Goal: Information Seeking & Learning: Compare options

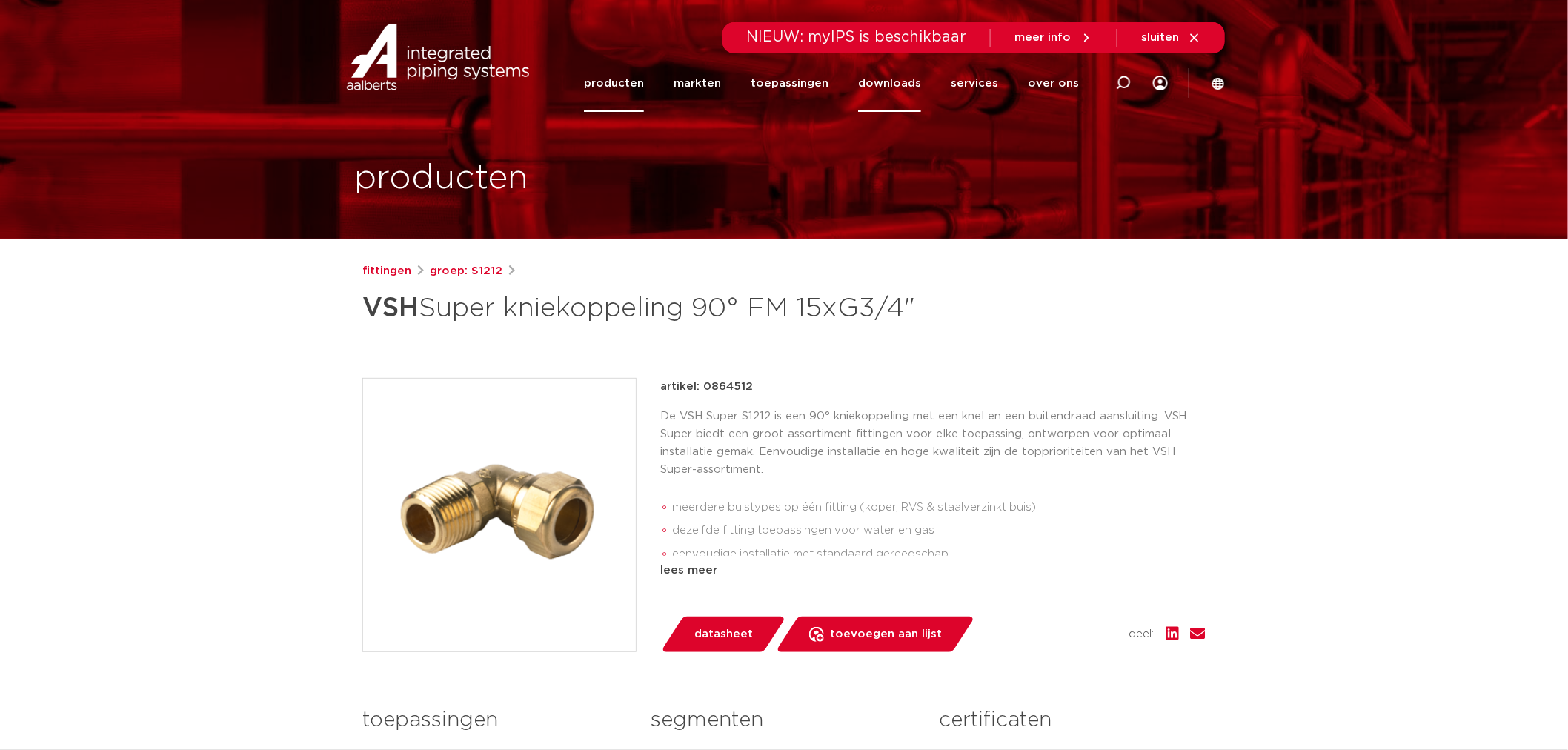
click at [900, 77] on link "downloads" at bounding box center [890, 83] width 63 height 57
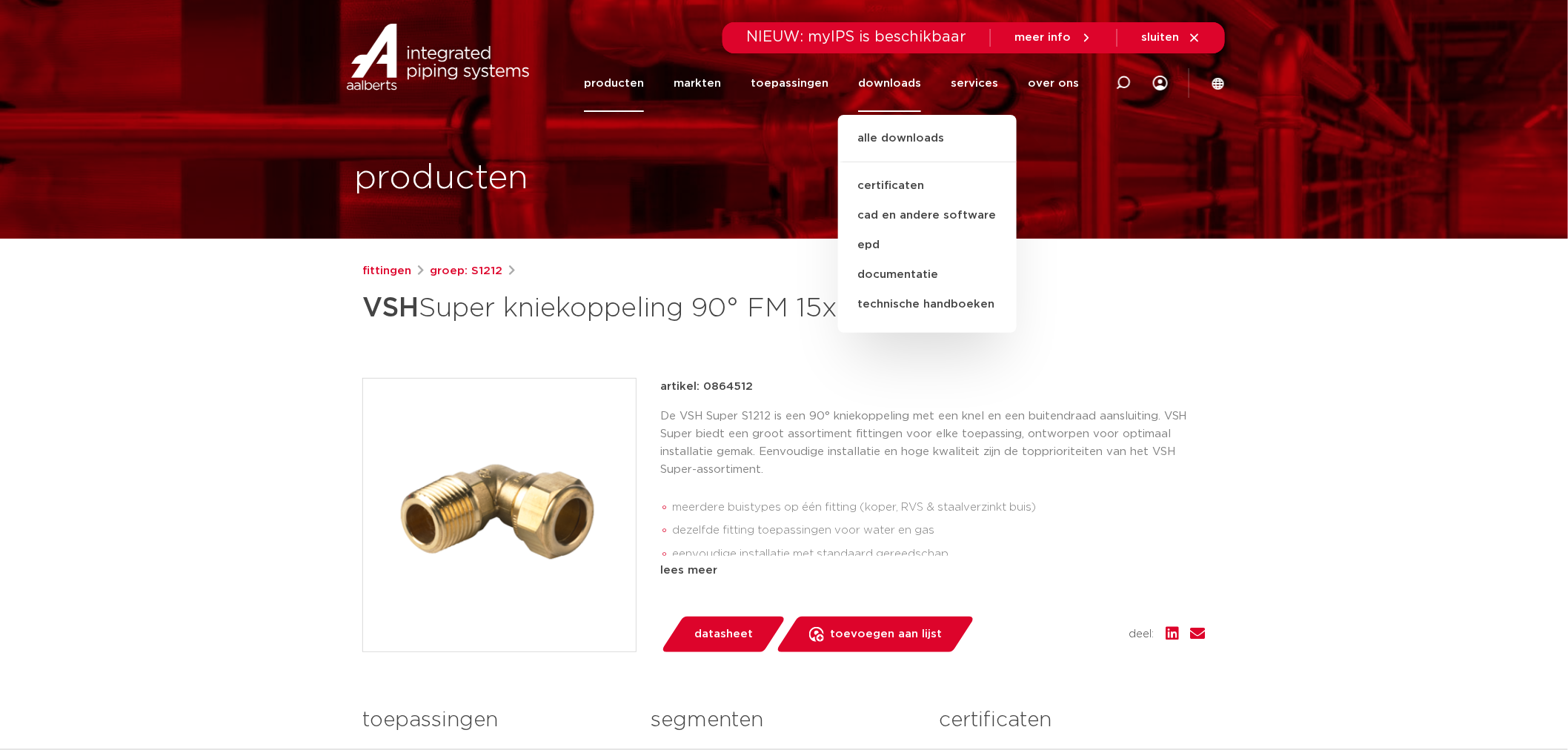
click at [628, 80] on link "producten" at bounding box center [614, 83] width 60 height 57
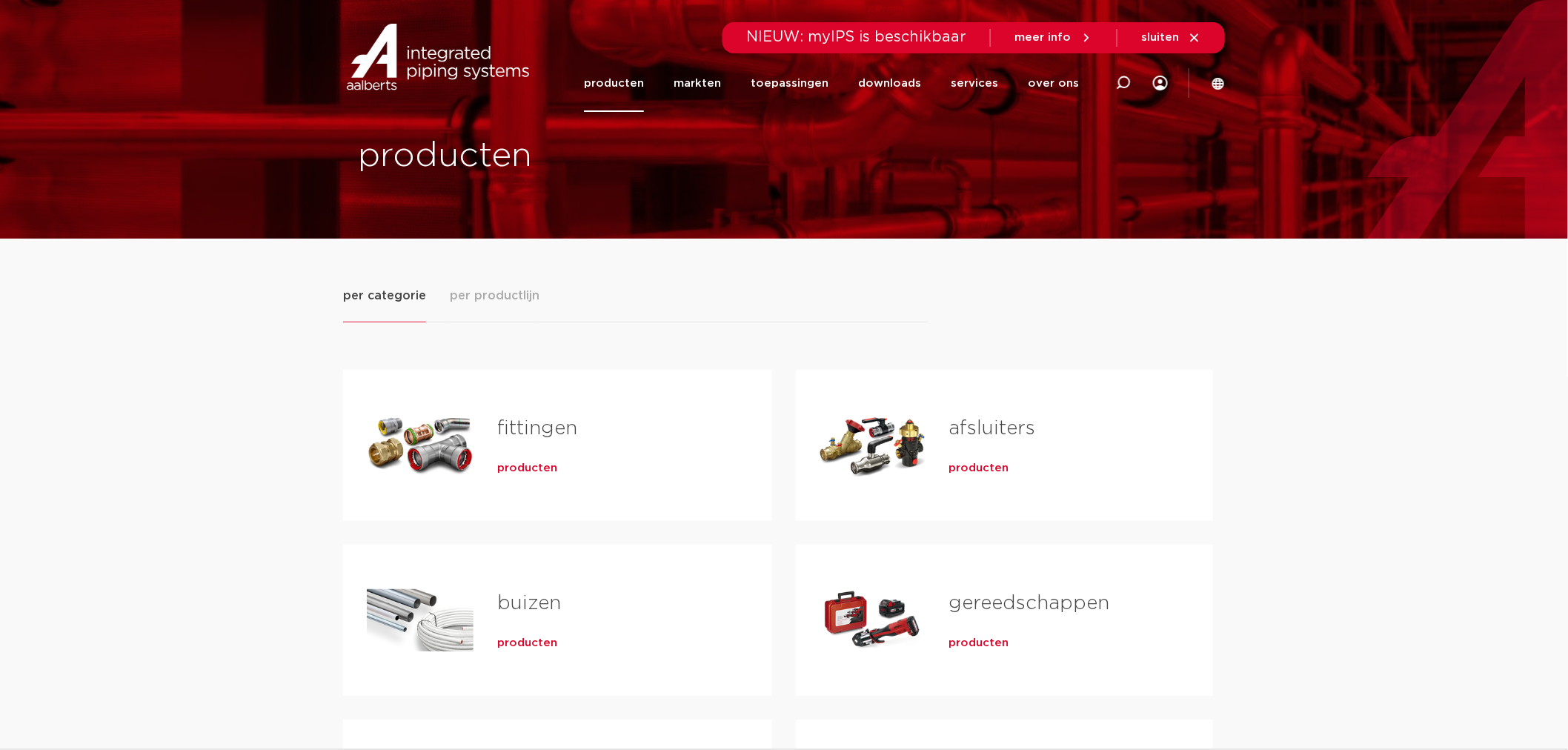
click at [554, 430] on link "fittingen" at bounding box center [537, 428] width 80 height 19
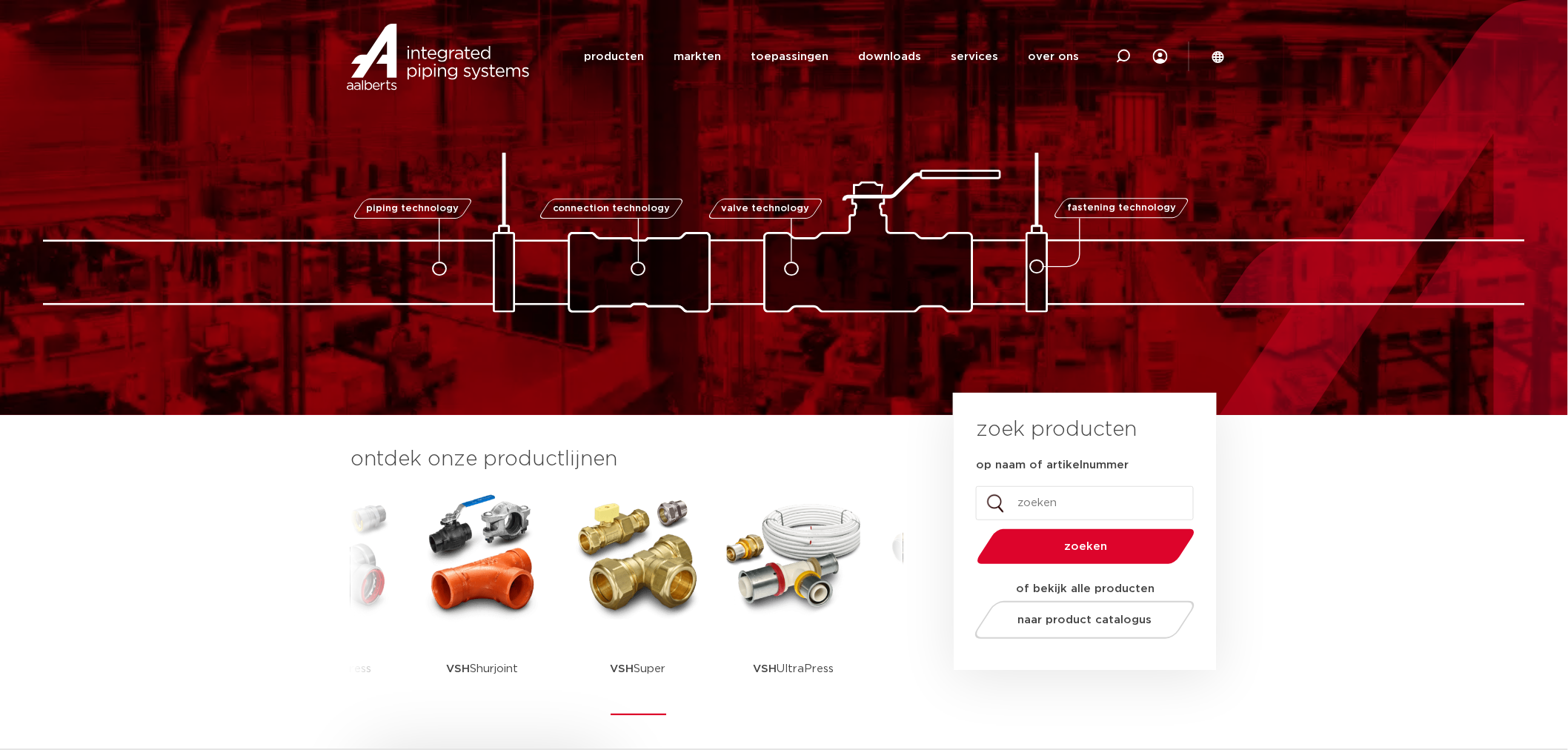
click at [665, 557] on img at bounding box center [638, 556] width 134 height 134
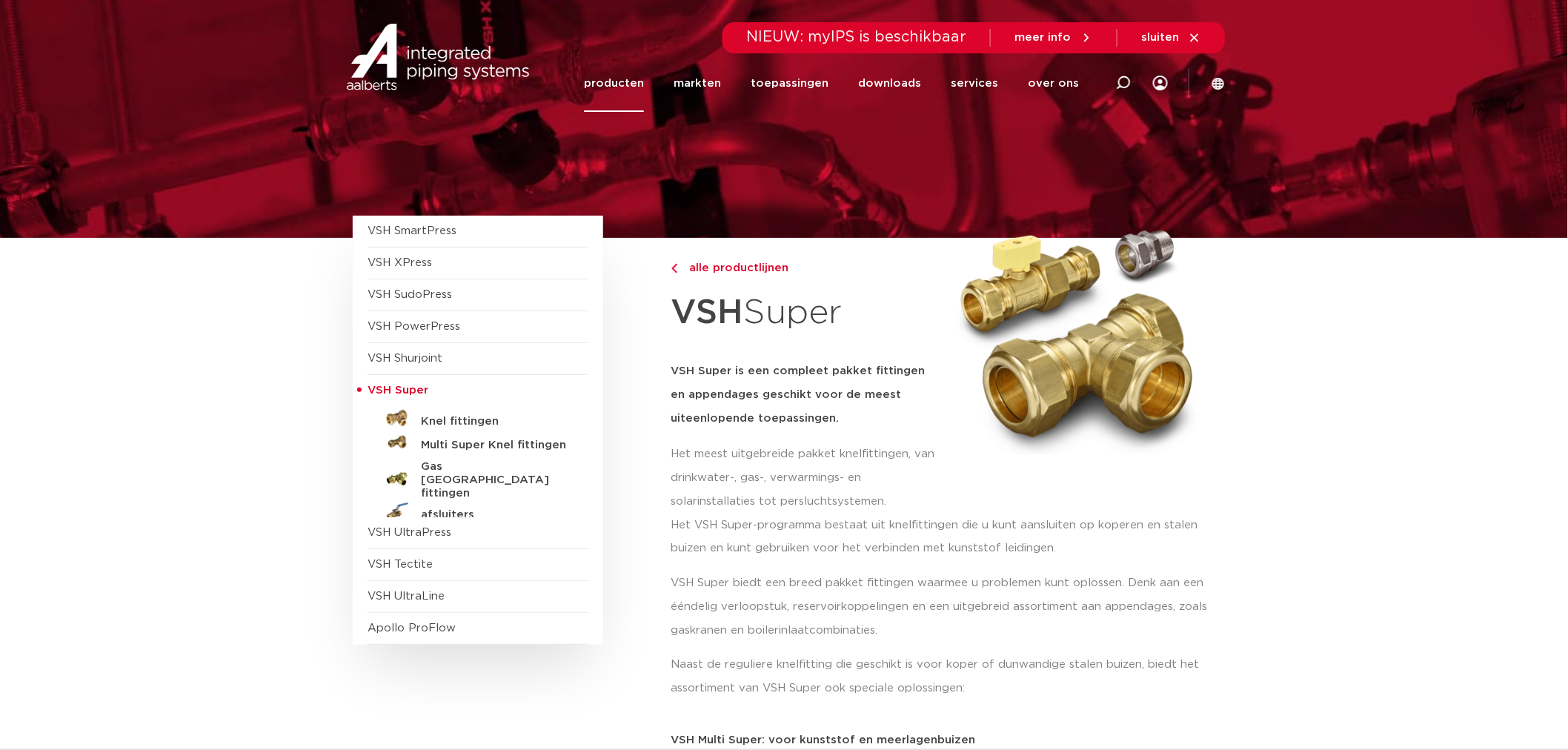
click at [635, 75] on link "producten" at bounding box center [614, 83] width 60 height 57
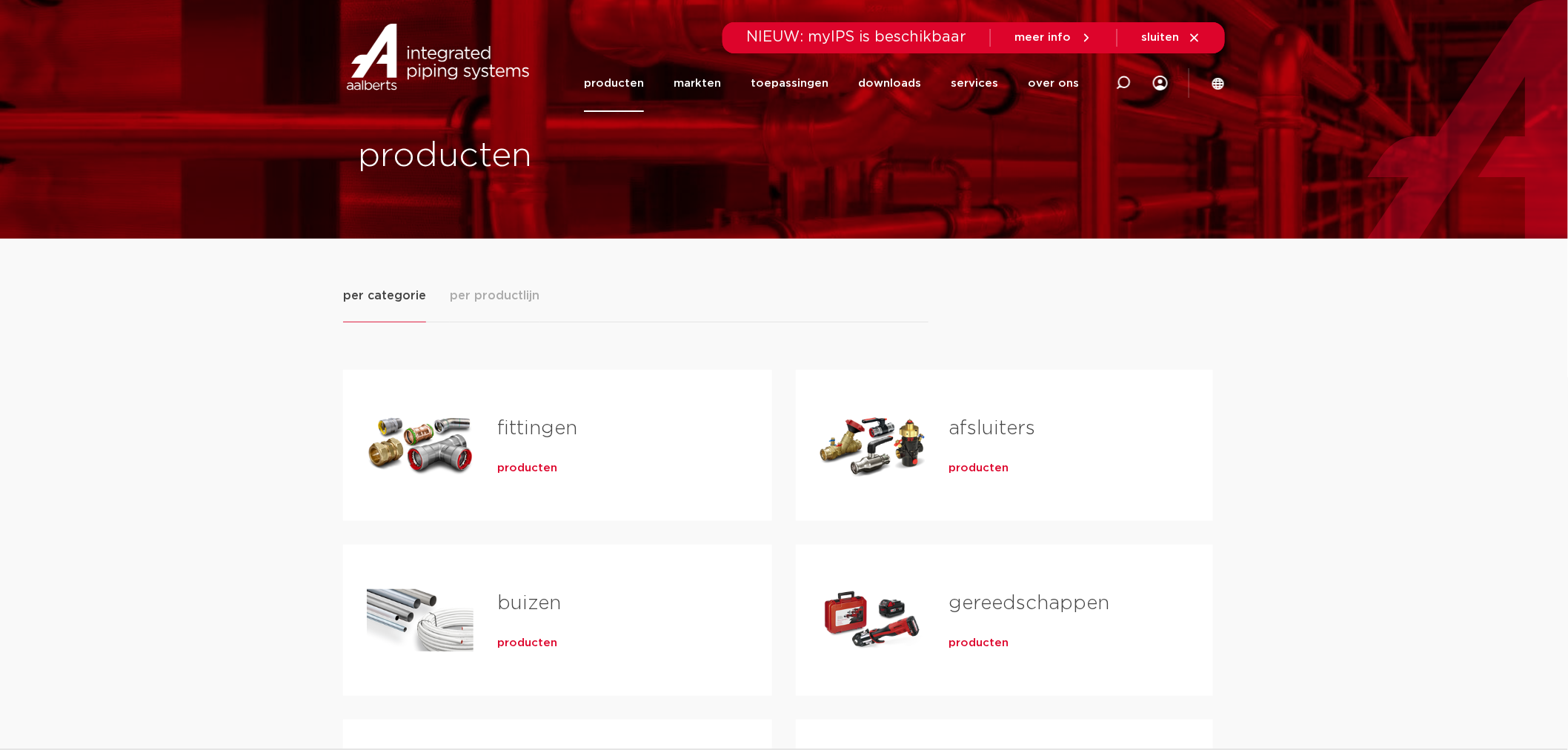
click at [528, 464] on span "producten" at bounding box center [528, 468] width 60 height 15
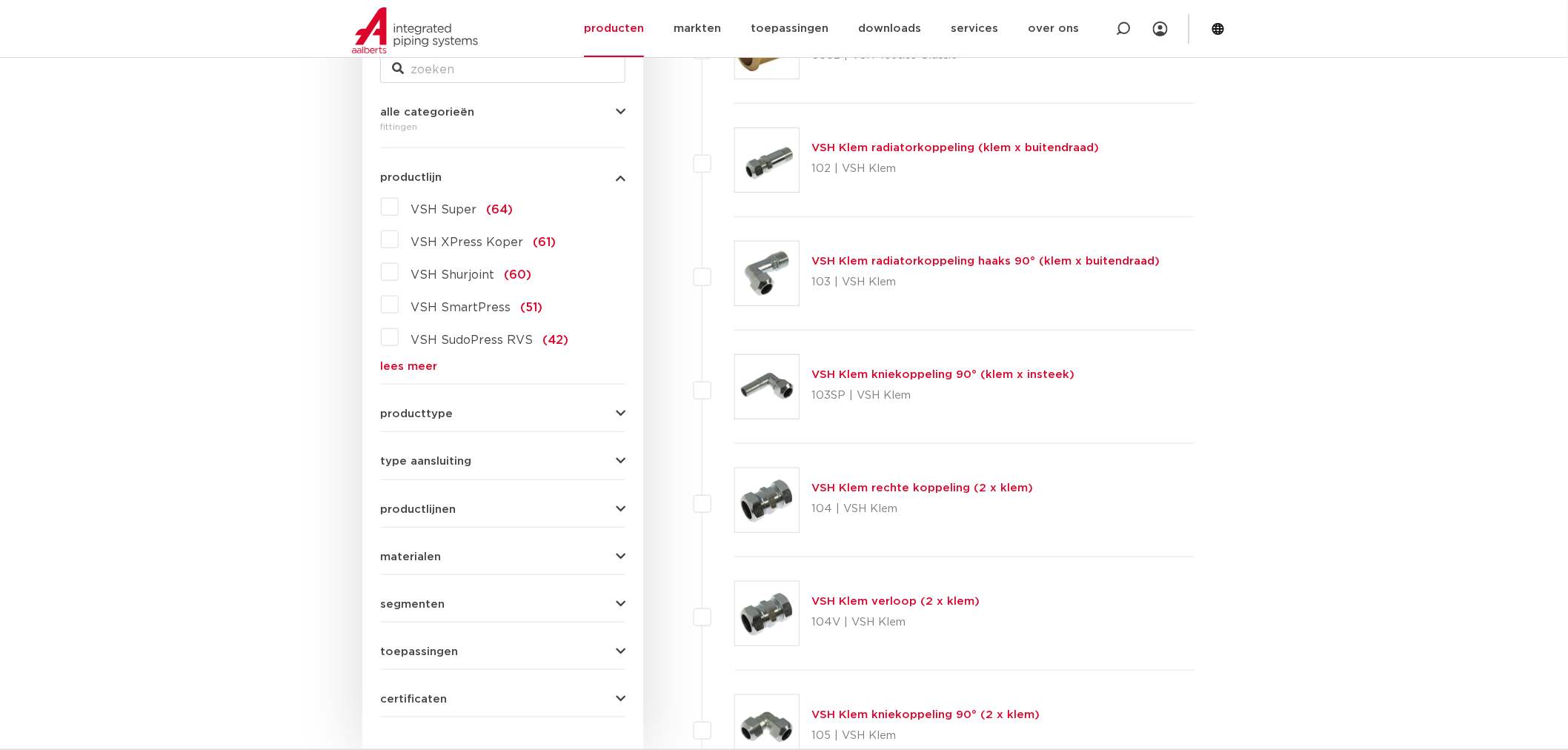
scroll to position [412, 0]
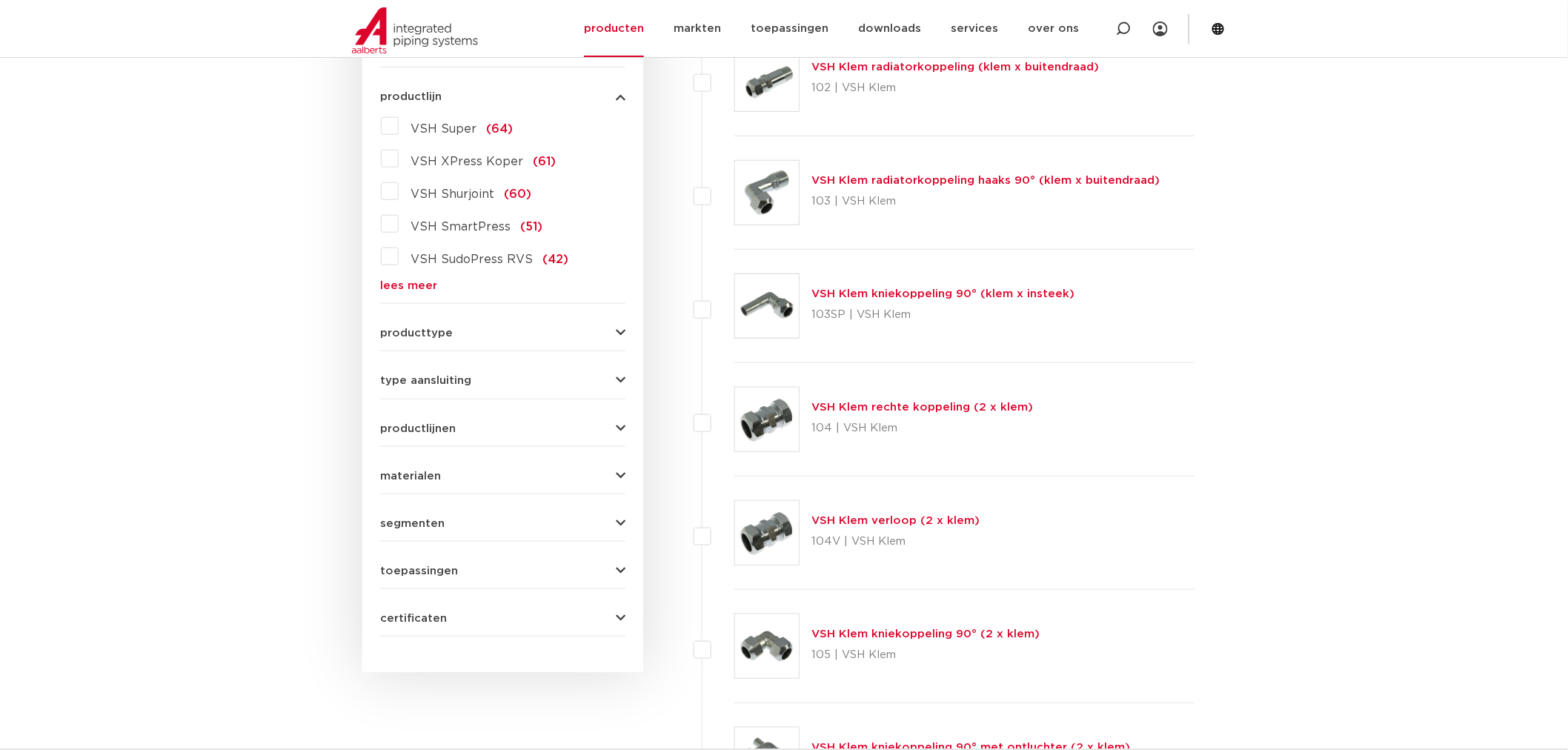
click at [579, 426] on button "productlijnen" at bounding box center [503, 429] width 245 height 11
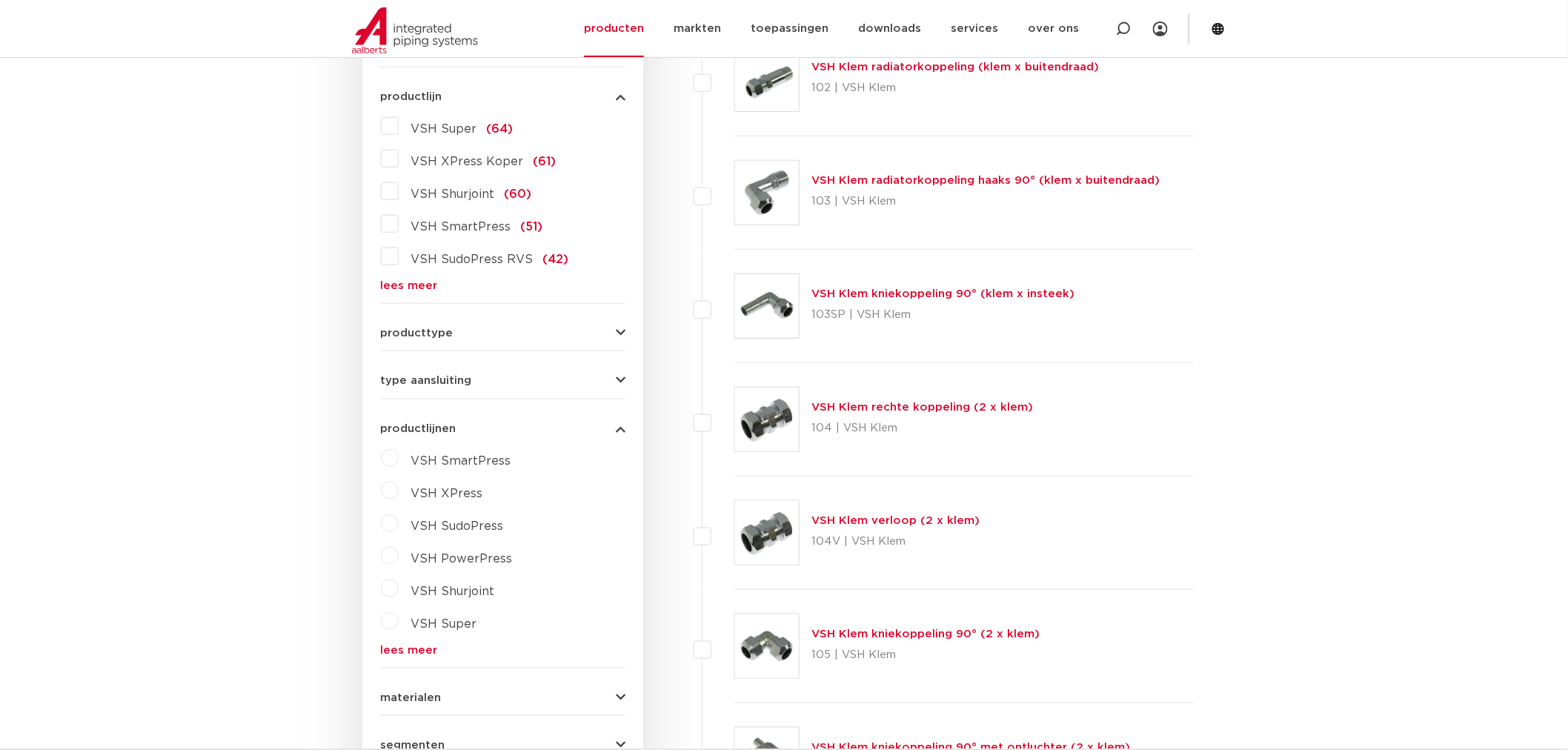
click at [581, 382] on button "type aansluiting" at bounding box center [503, 381] width 245 height 11
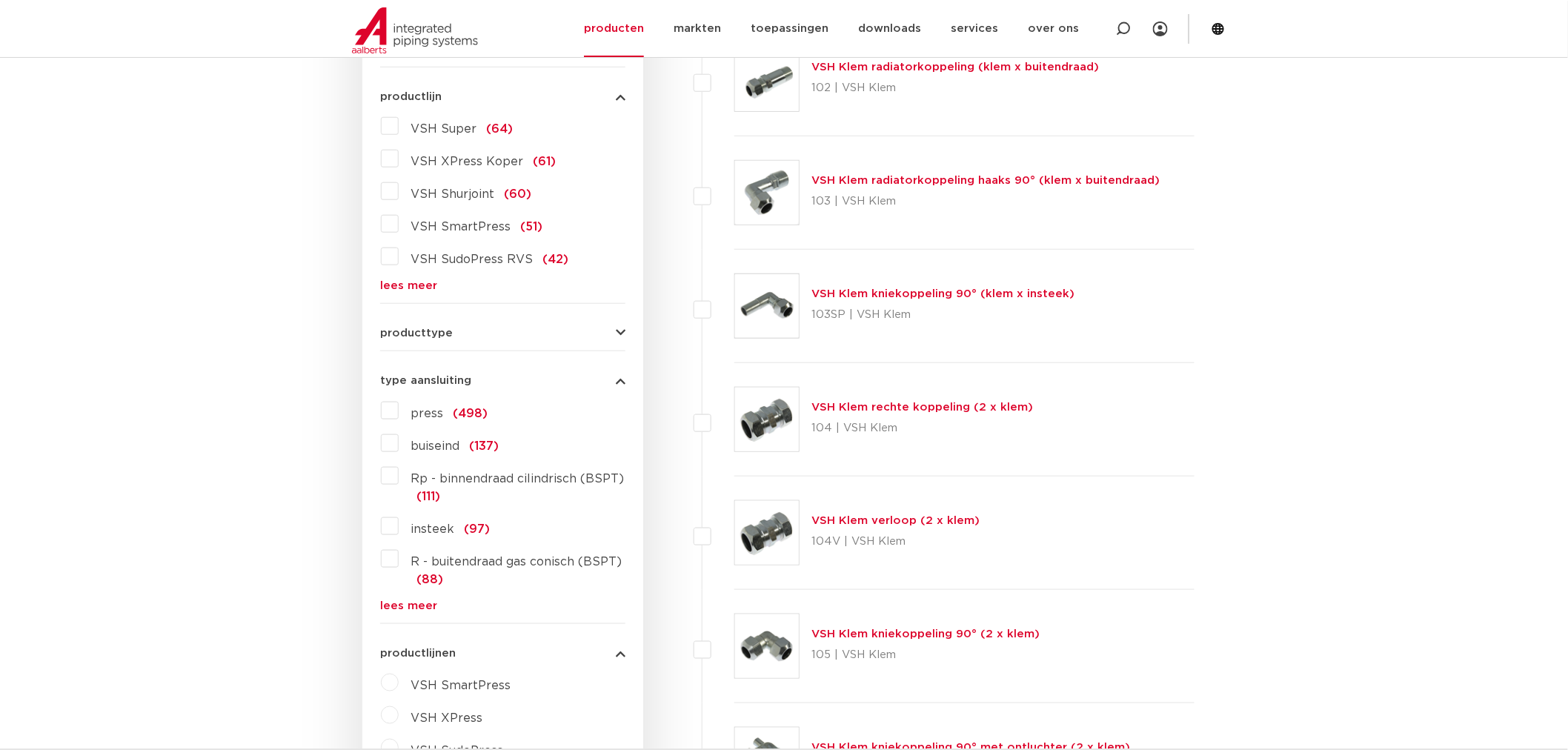
click at [594, 328] on button "producttype" at bounding box center [503, 334] width 245 height 11
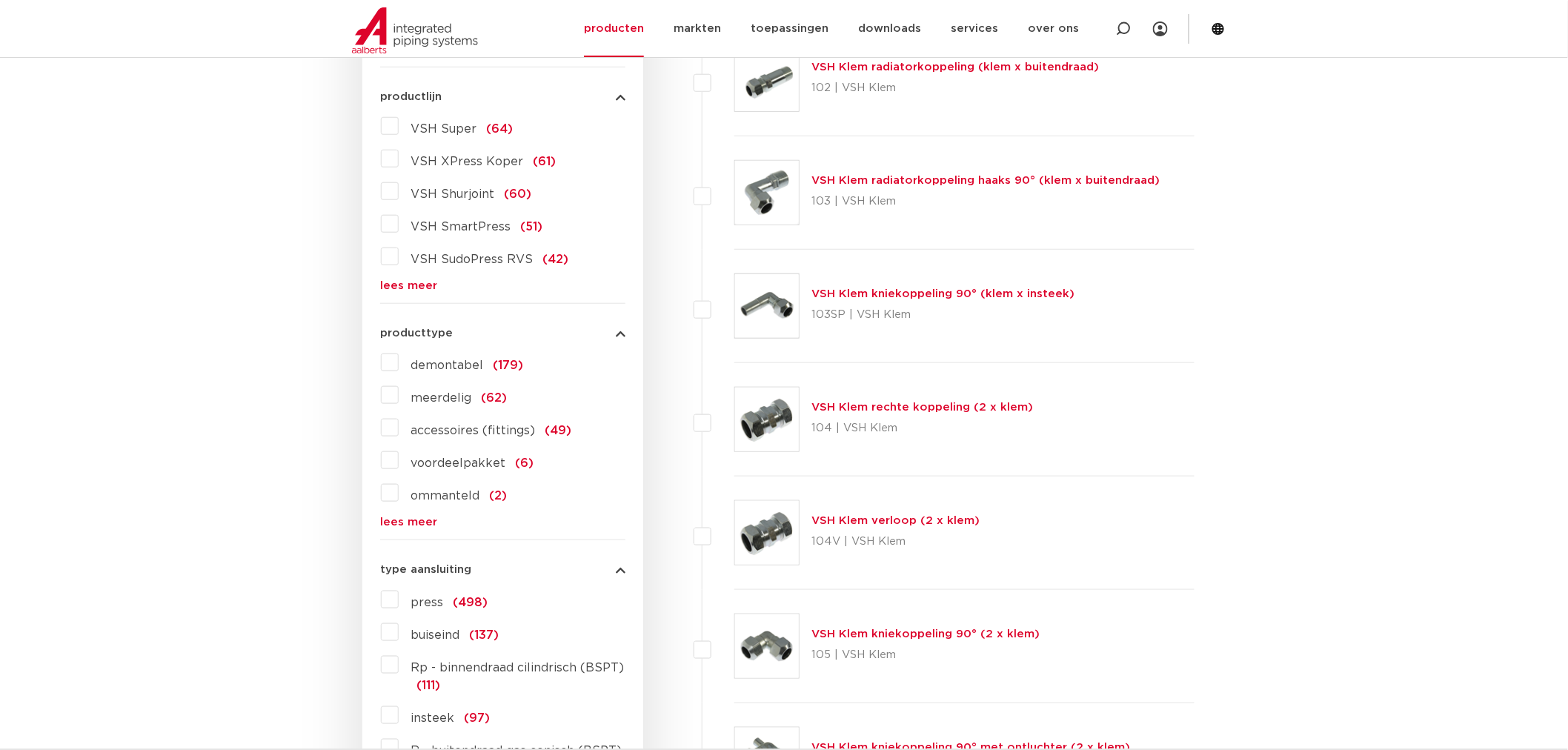
click at [418, 523] on link "lees meer" at bounding box center [503, 522] width 245 height 11
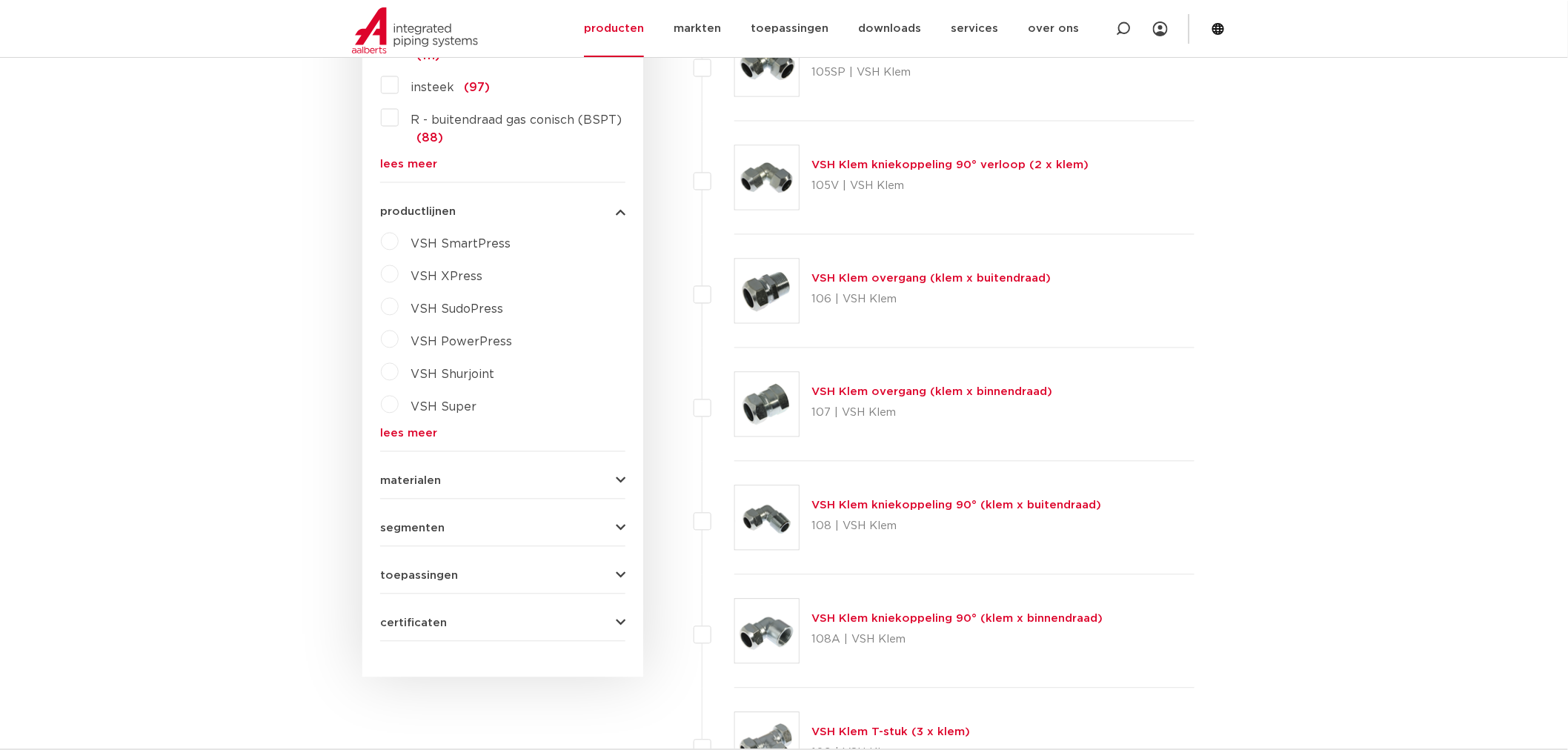
scroll to position [1152, 0]
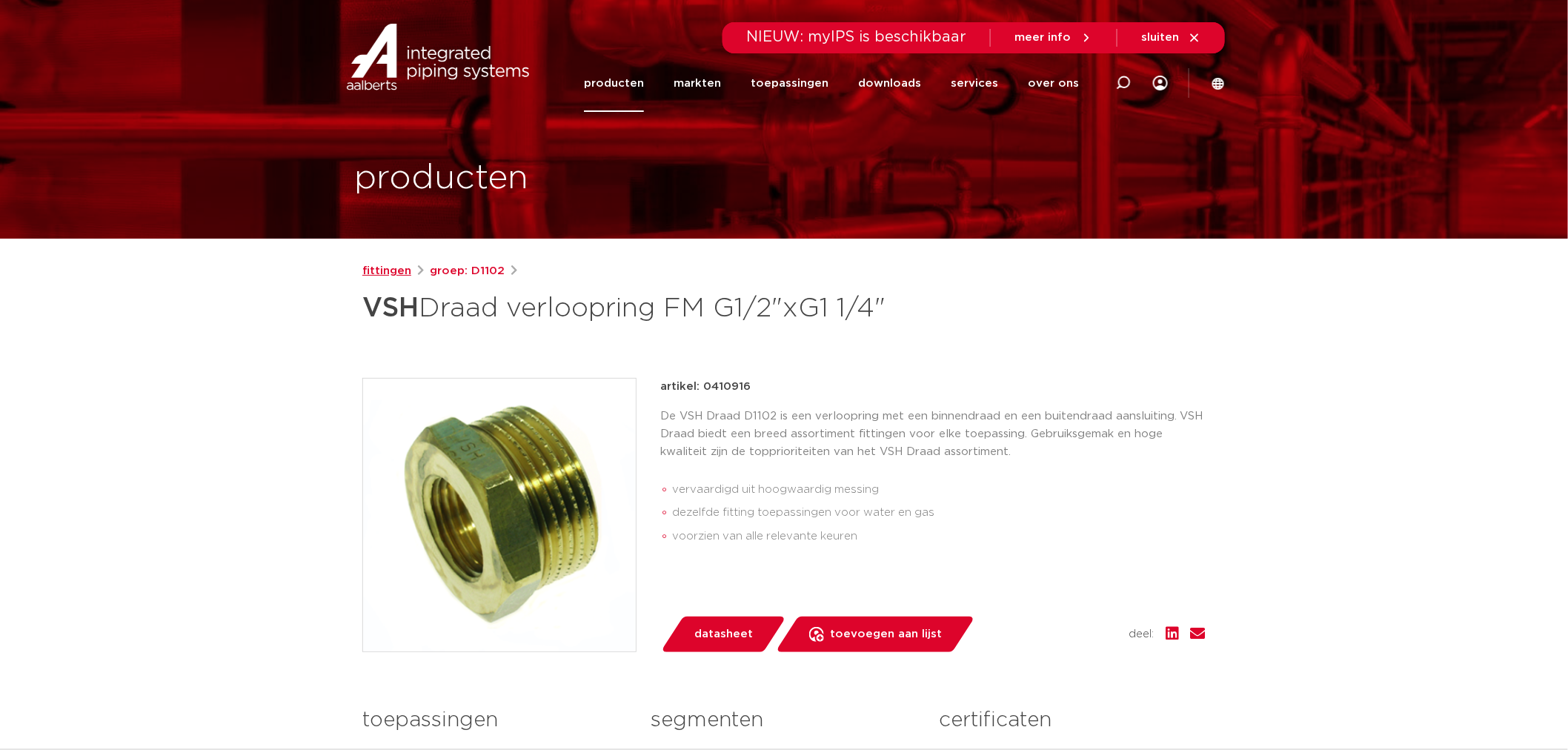
click at [385, 266] on link "fittingen" at bounding box center [387, 270] width 49 height 18
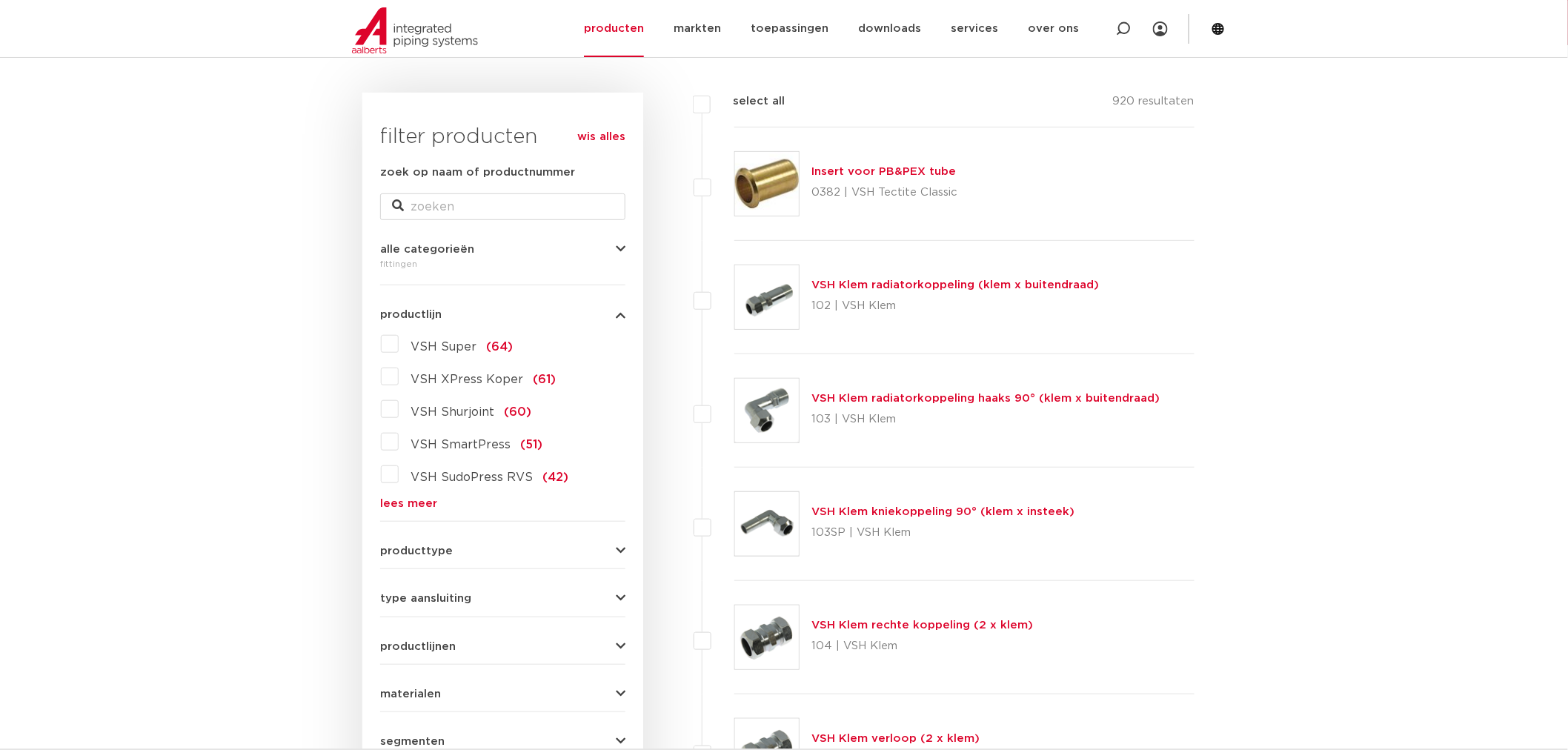
scroll to position [165, 0]
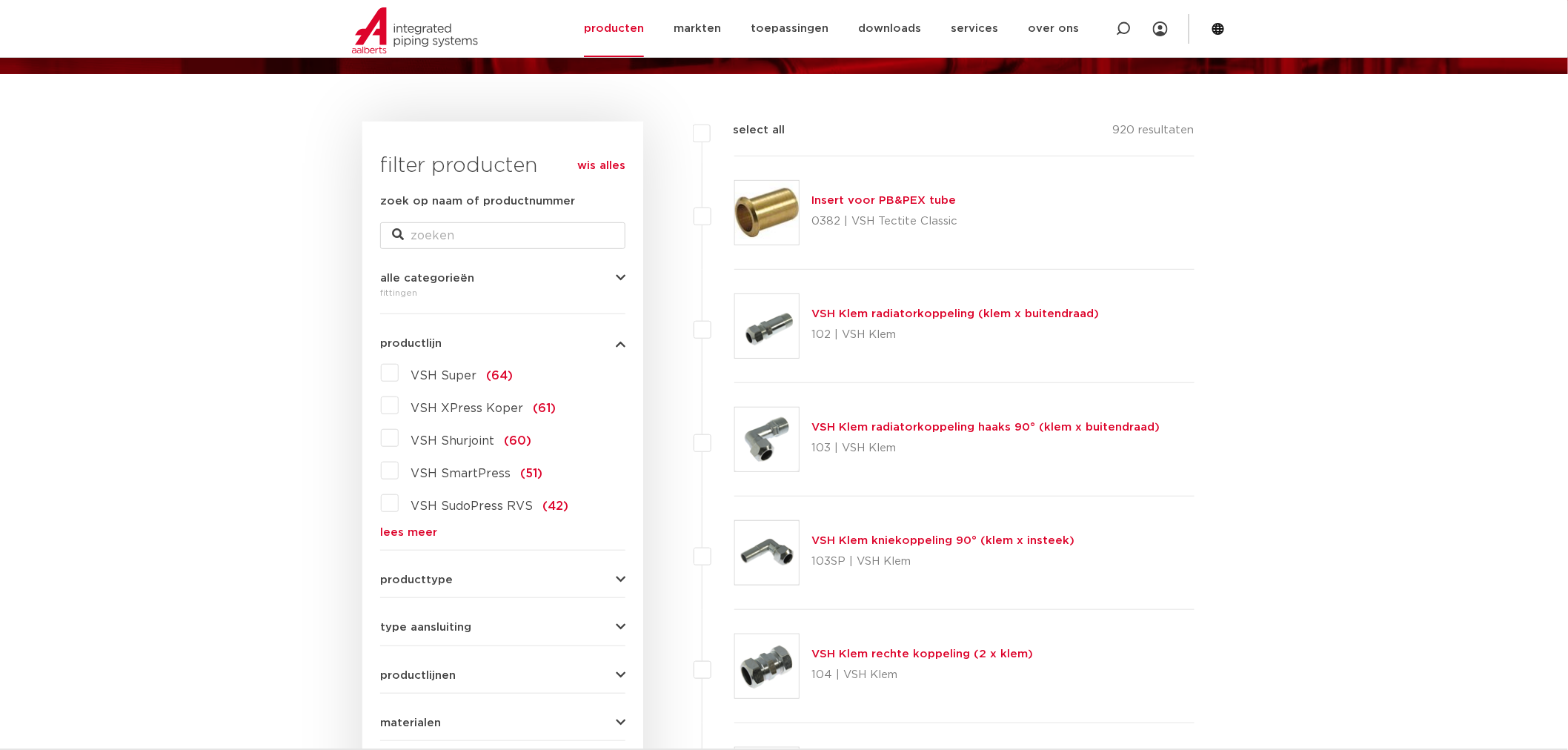
click at [408, 531] on link "lees meer" at bounding box center [503, 532] width 245 height 11
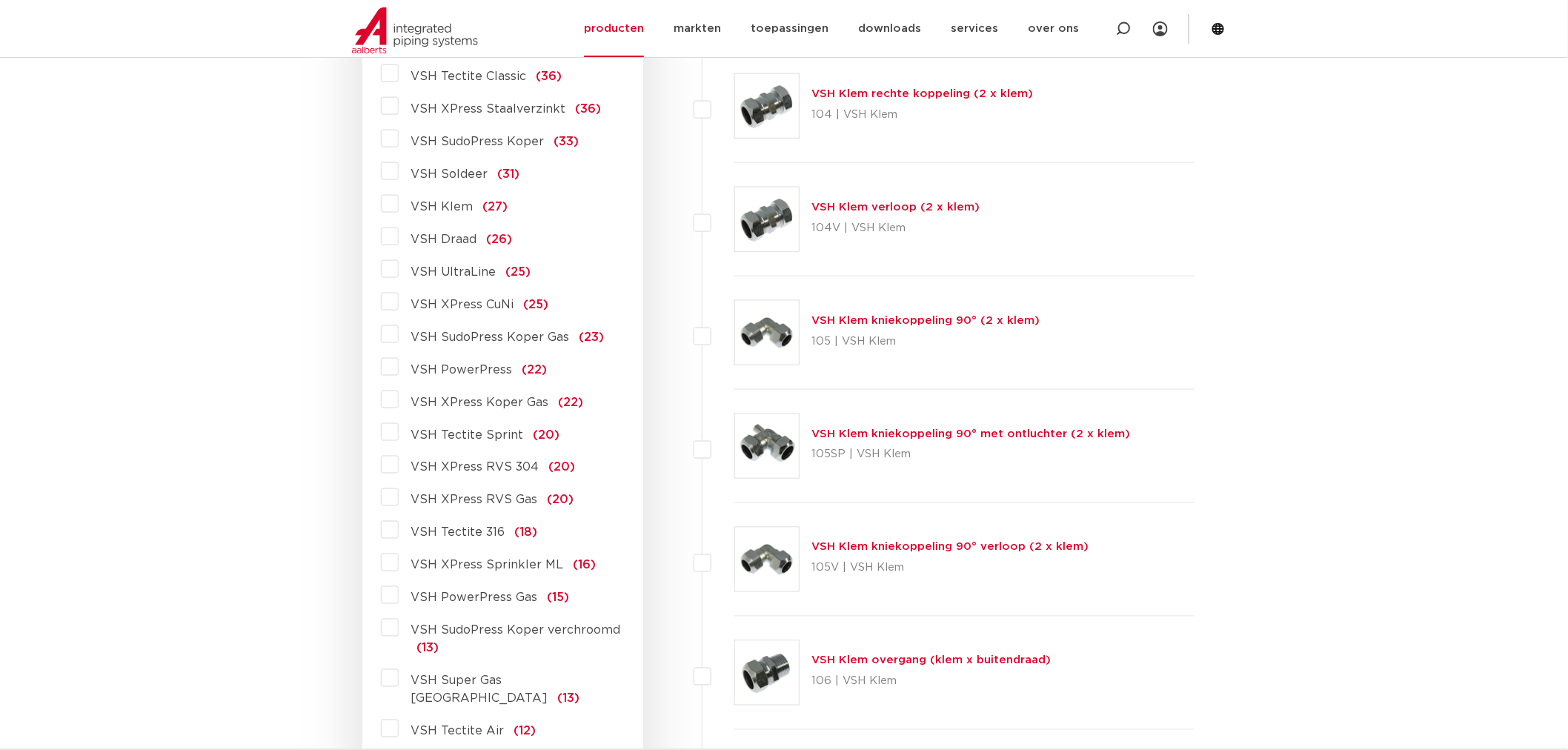
scroll to position [659, 0]
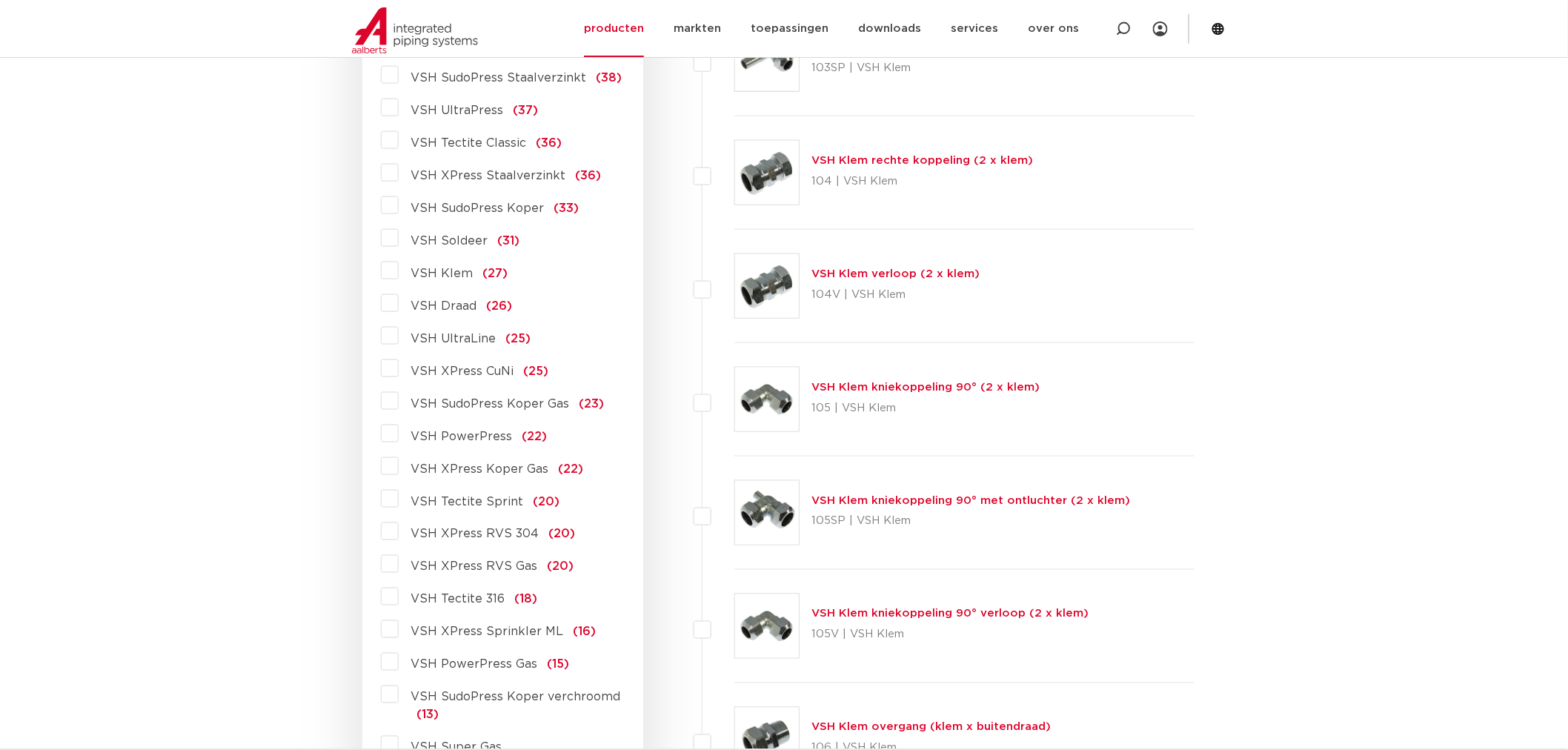
click at [399, 301] on label "VSH Draad (26)" at bounding box center [455, 302] width 113 height 24
click at [0, 0] on input "VSH Draad (26)" at bounding box center [0, 0] width 0 height 0
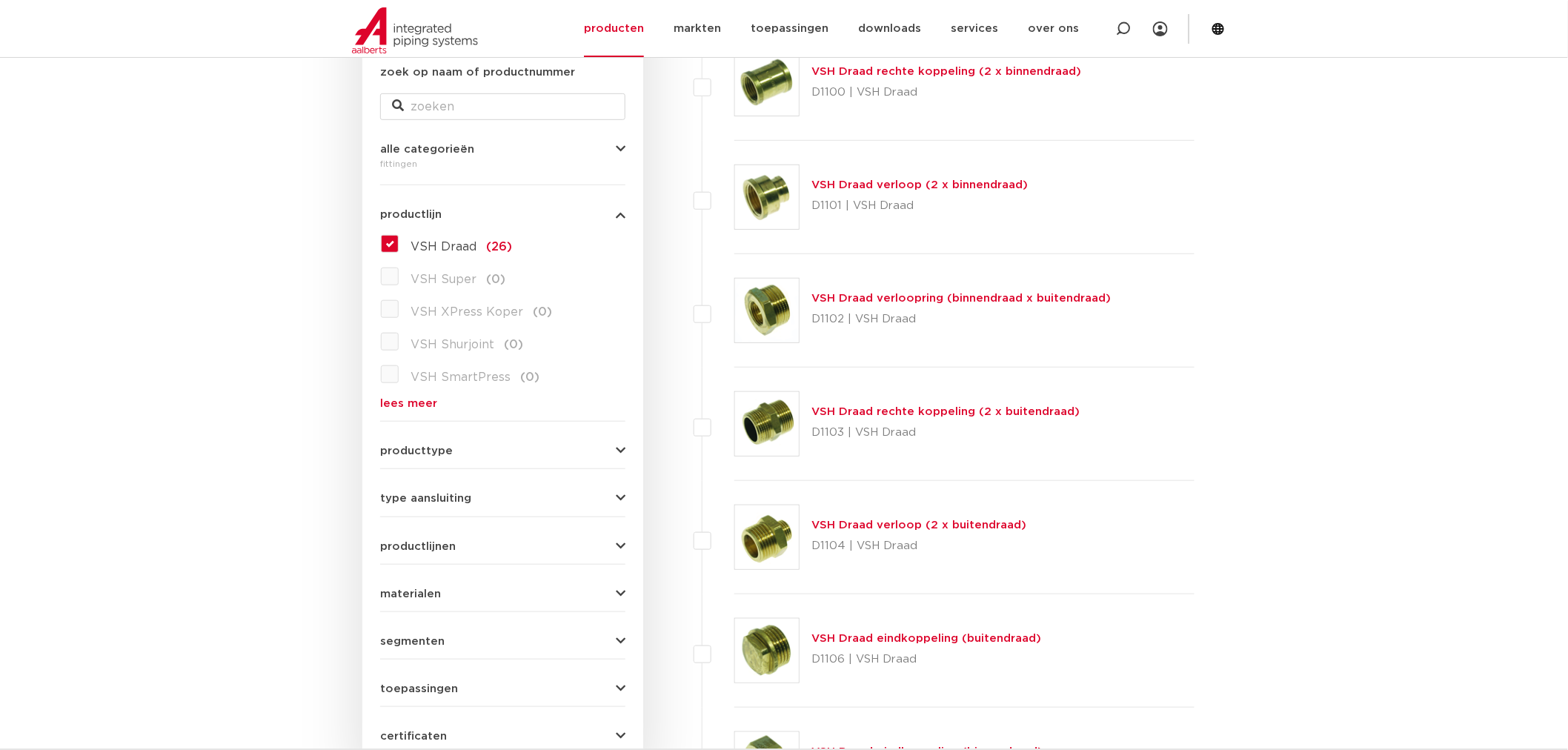
scroll to position [411, 0]
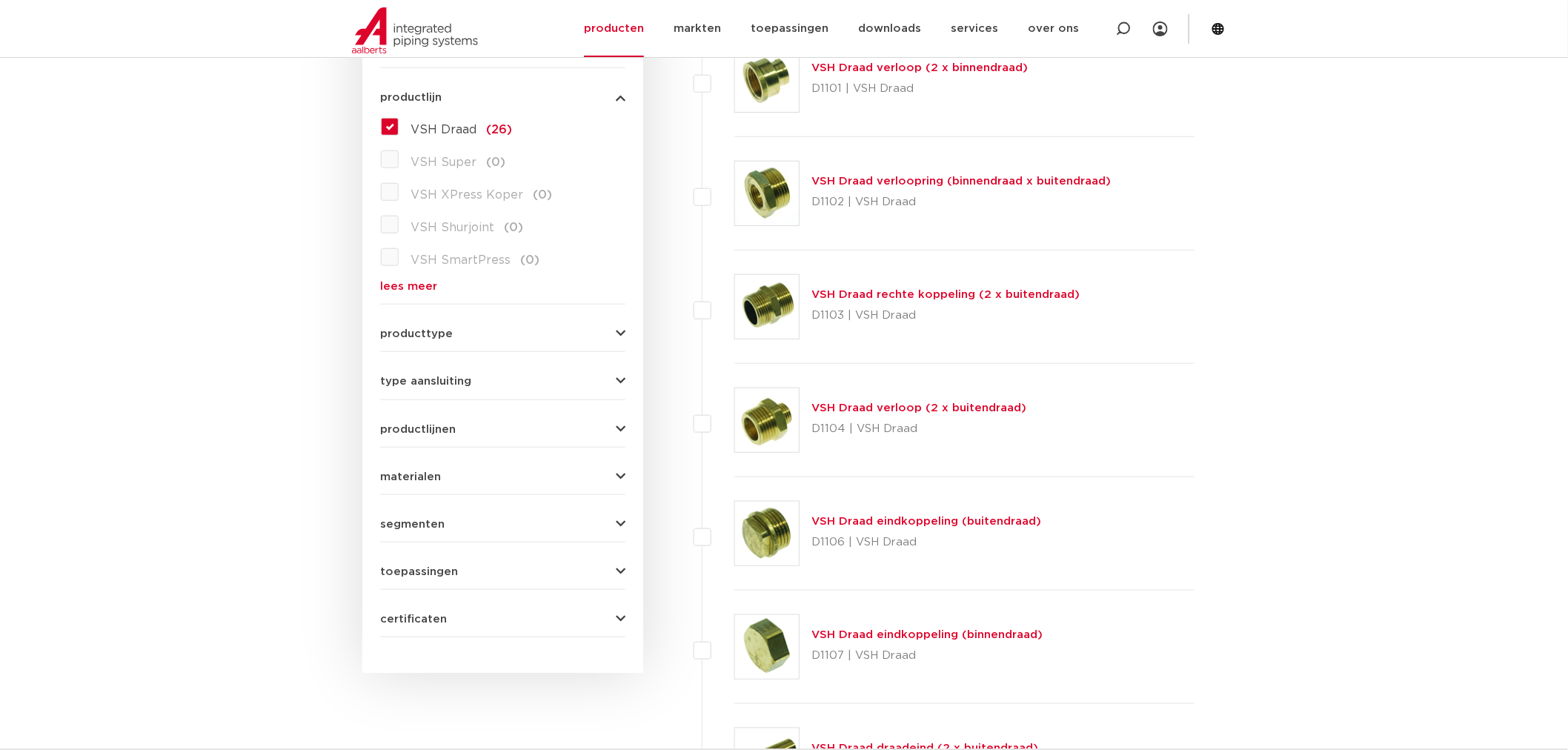
click at [964, 404] on link "VSH Draad verloop (2 x buitendraad)" at bounding box center [919, 408] width 215 height 11
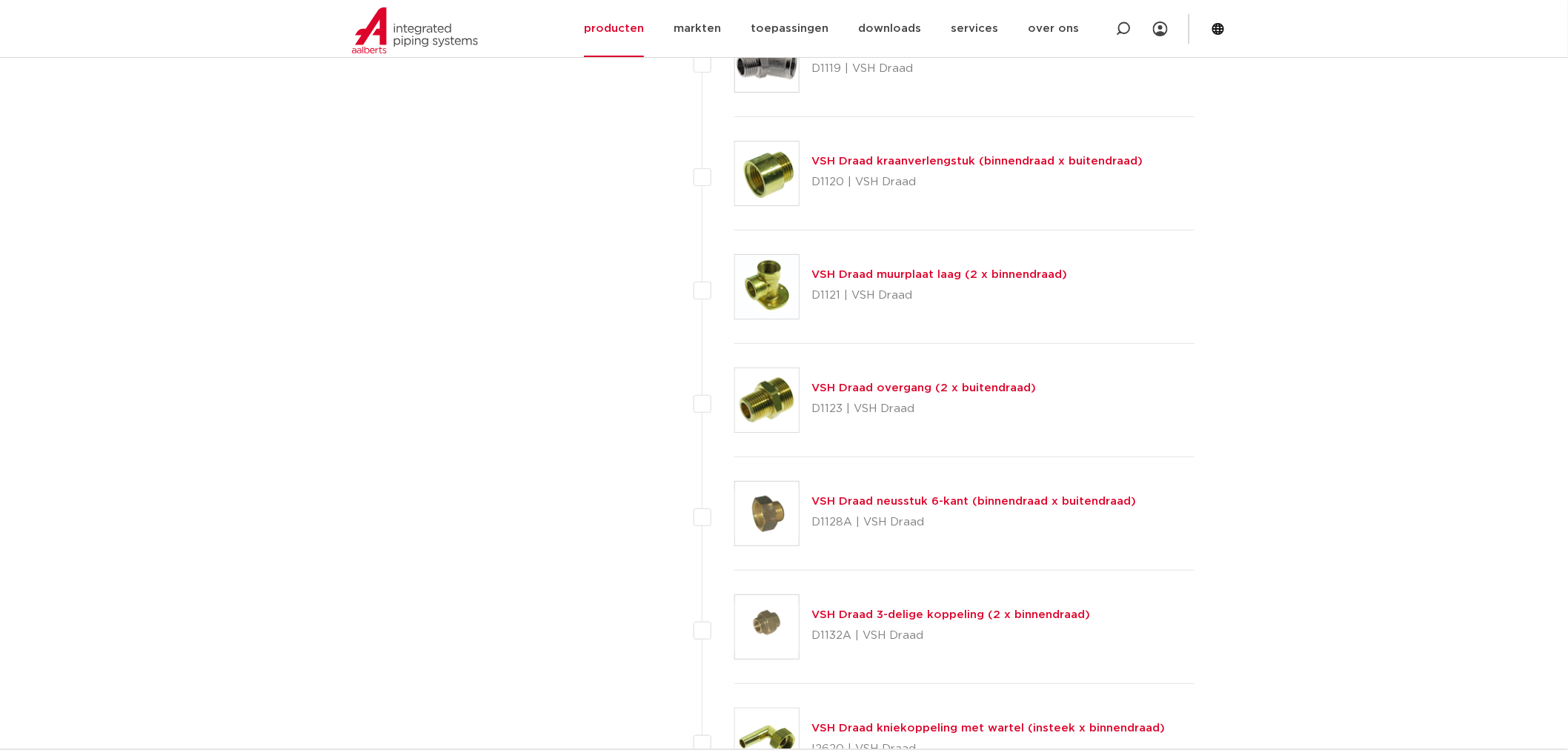
scroll to position [2388, 0]
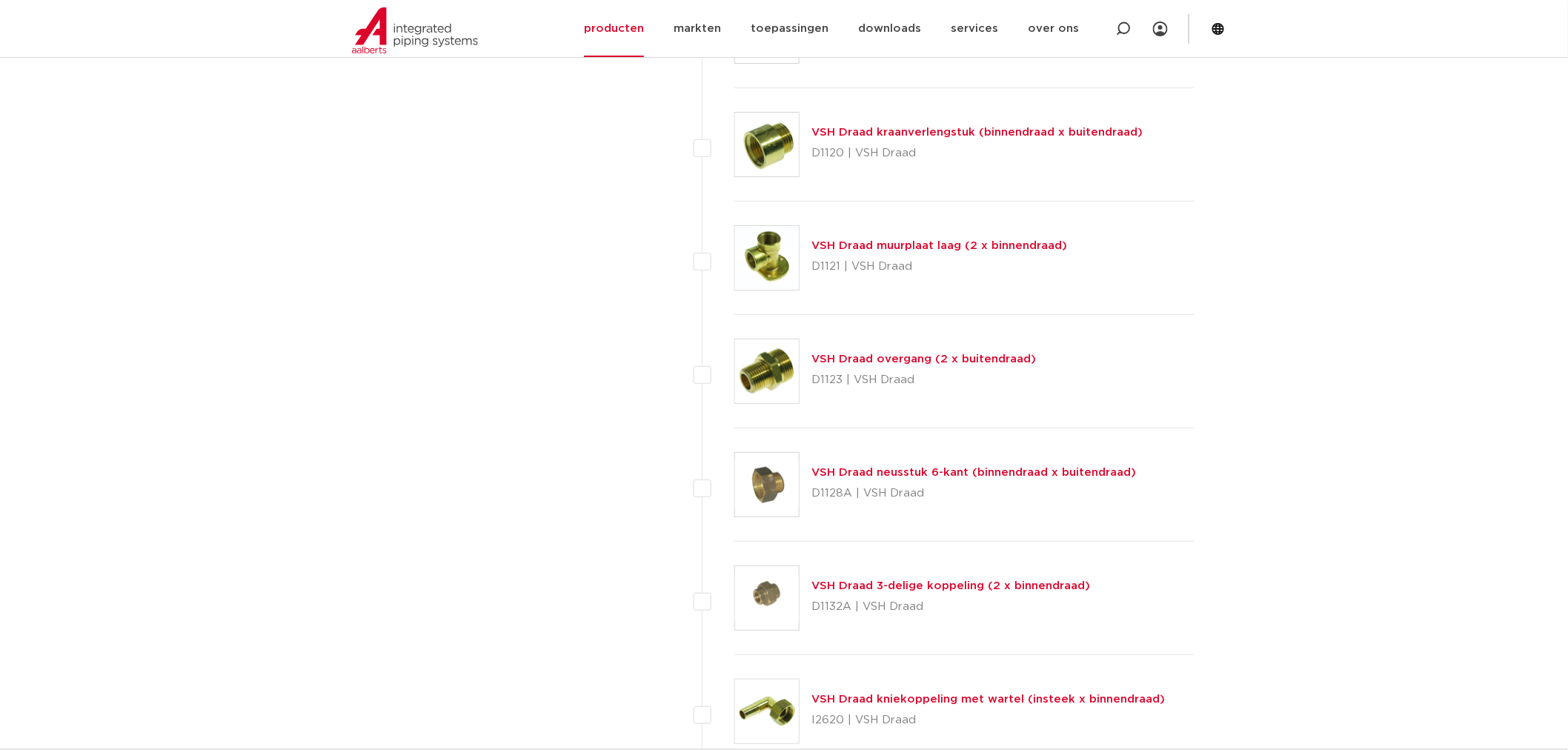
click at [877, 359] on link "VSH Draad overgang (2 x buitendraad)" at bounding box center [923, 359] width 224 height 11
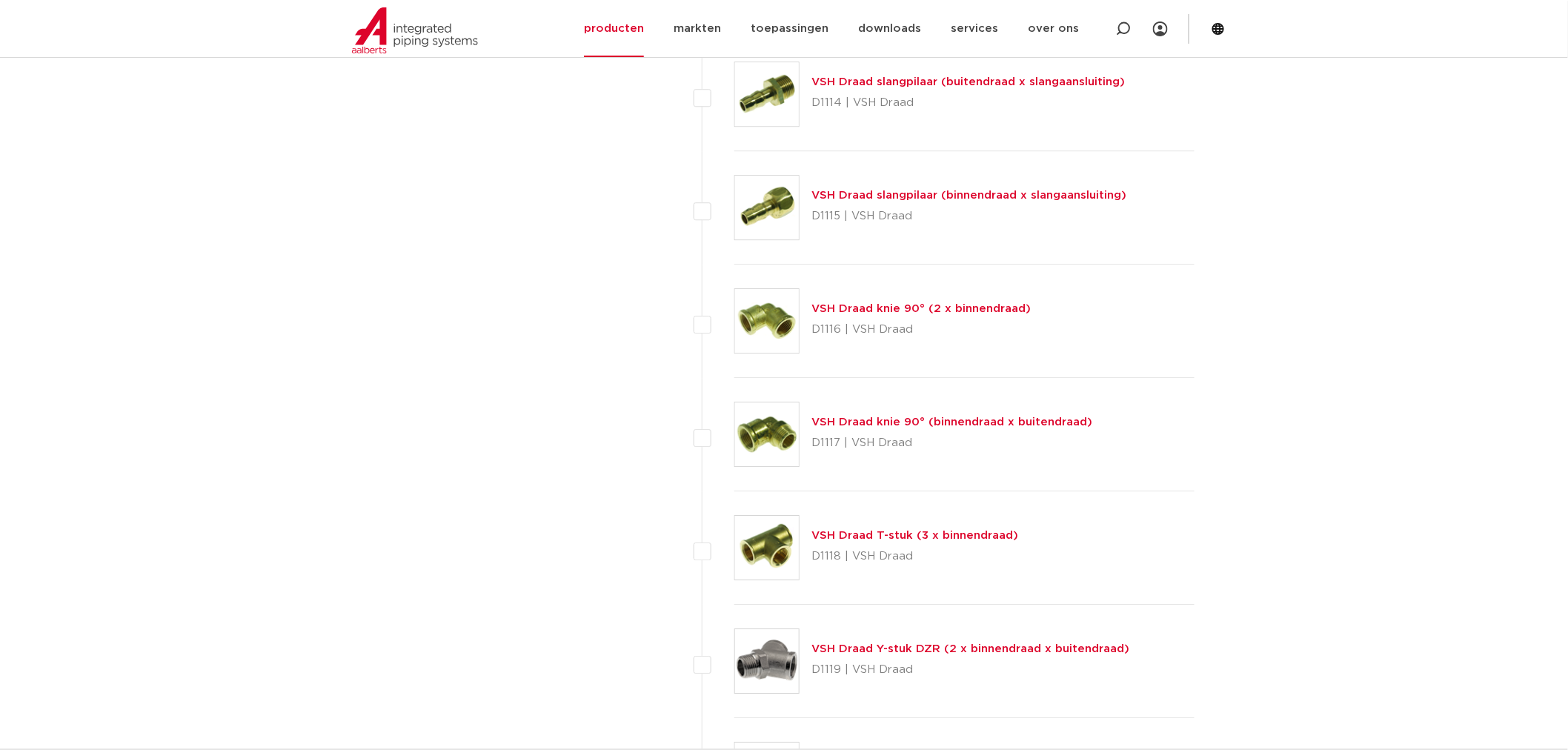
scroll to position [1728, 0]
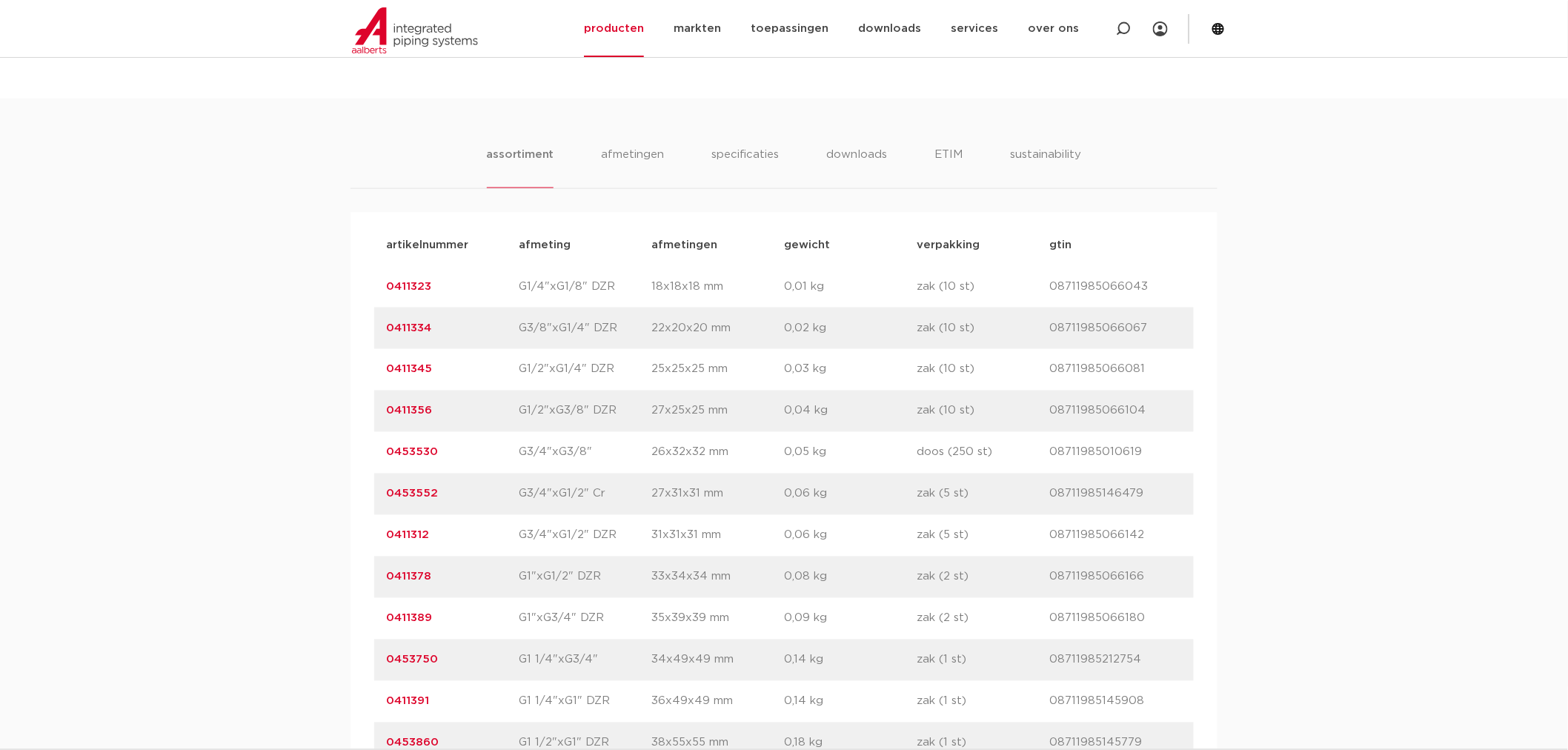
scroll to position [823, 0]
drag, startPoint x: 409, startPoint y: 488, endPoint x: 416, endPoint y: 515, distance: 27.9
click at [409, 488] on link "0453552" at bounding box center [412, 491] width 52 height 11
click at [416, 539] on p "0411312" at bounding box center [452, 532] width 133 height 18
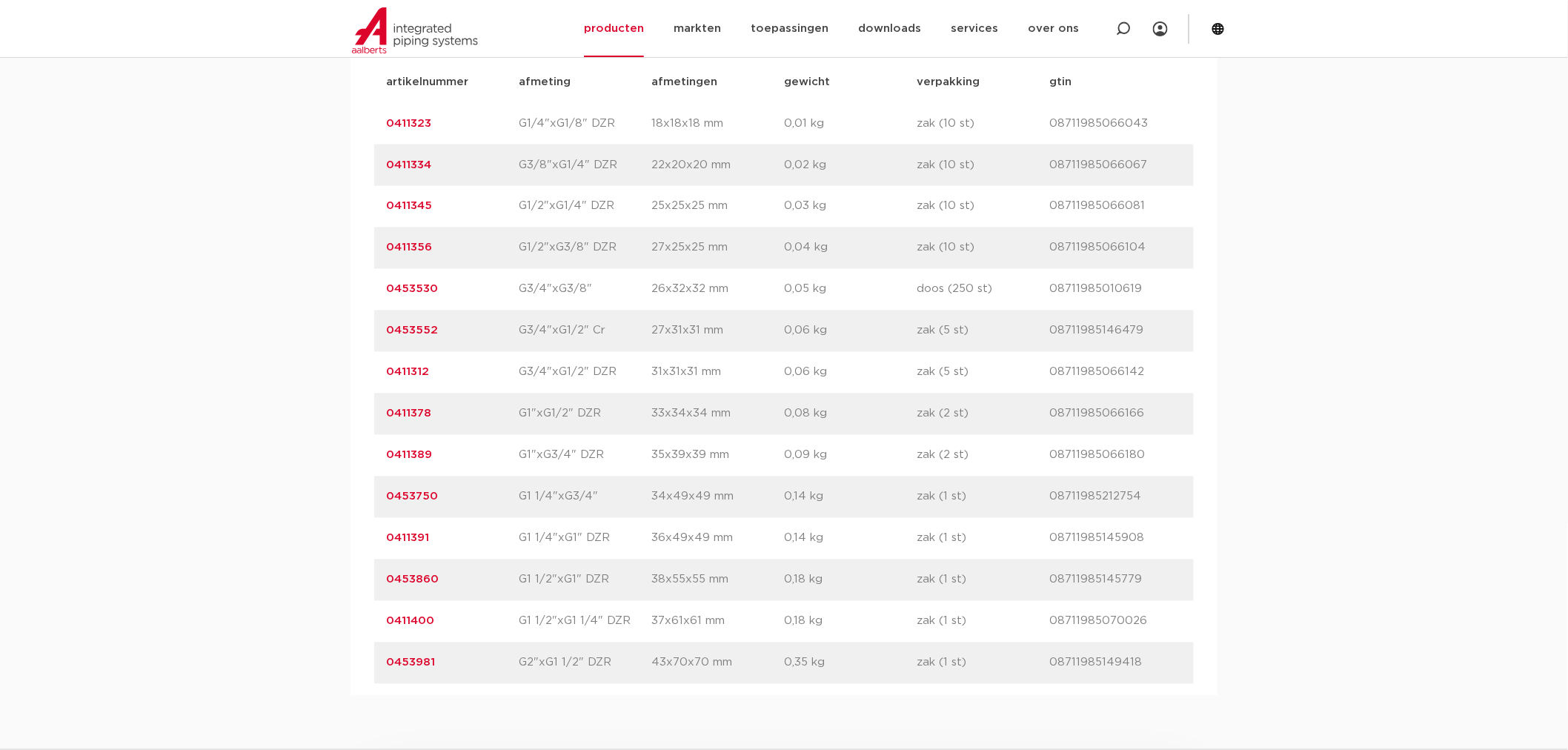
scroll to position [988, 0]
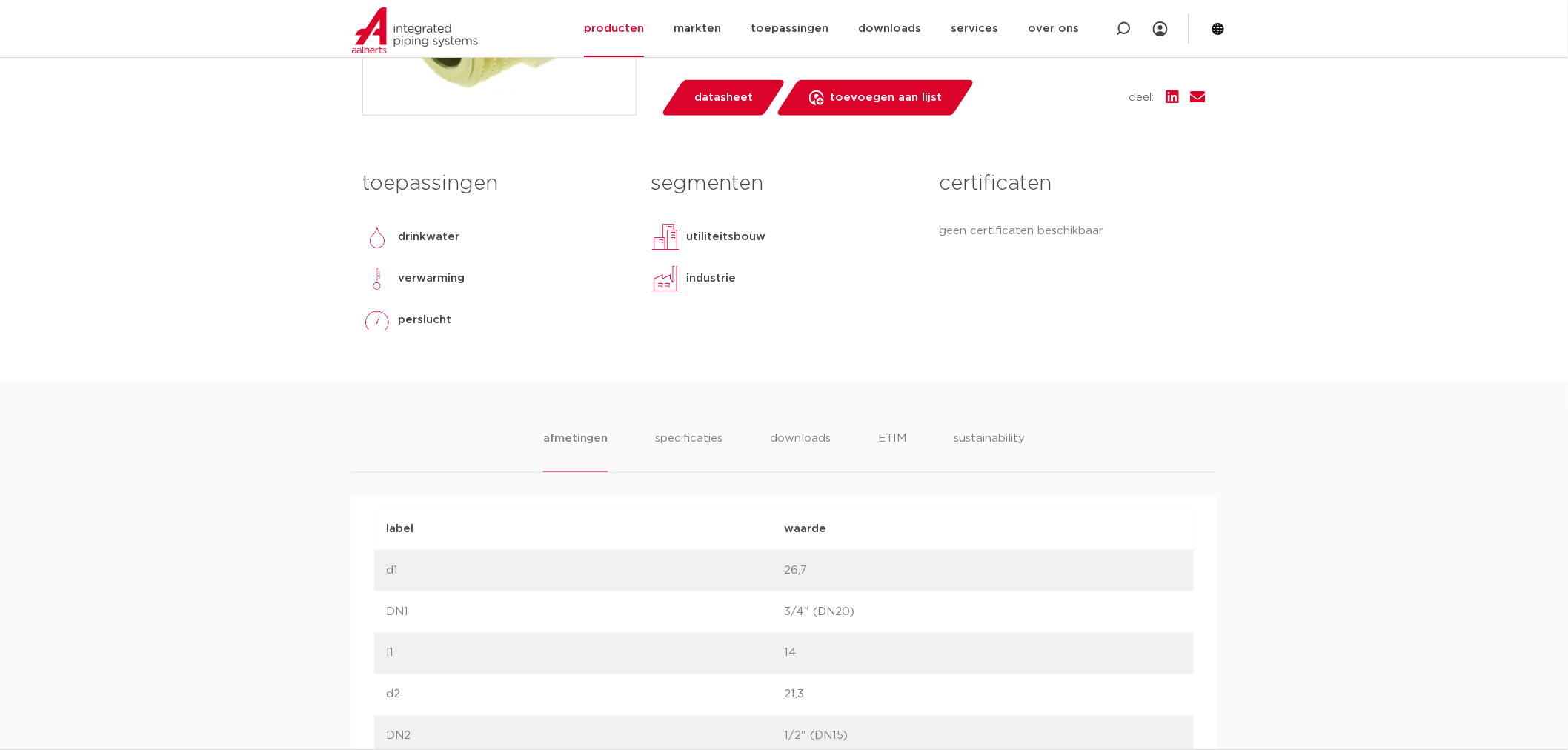
scroll to position [576, 0]
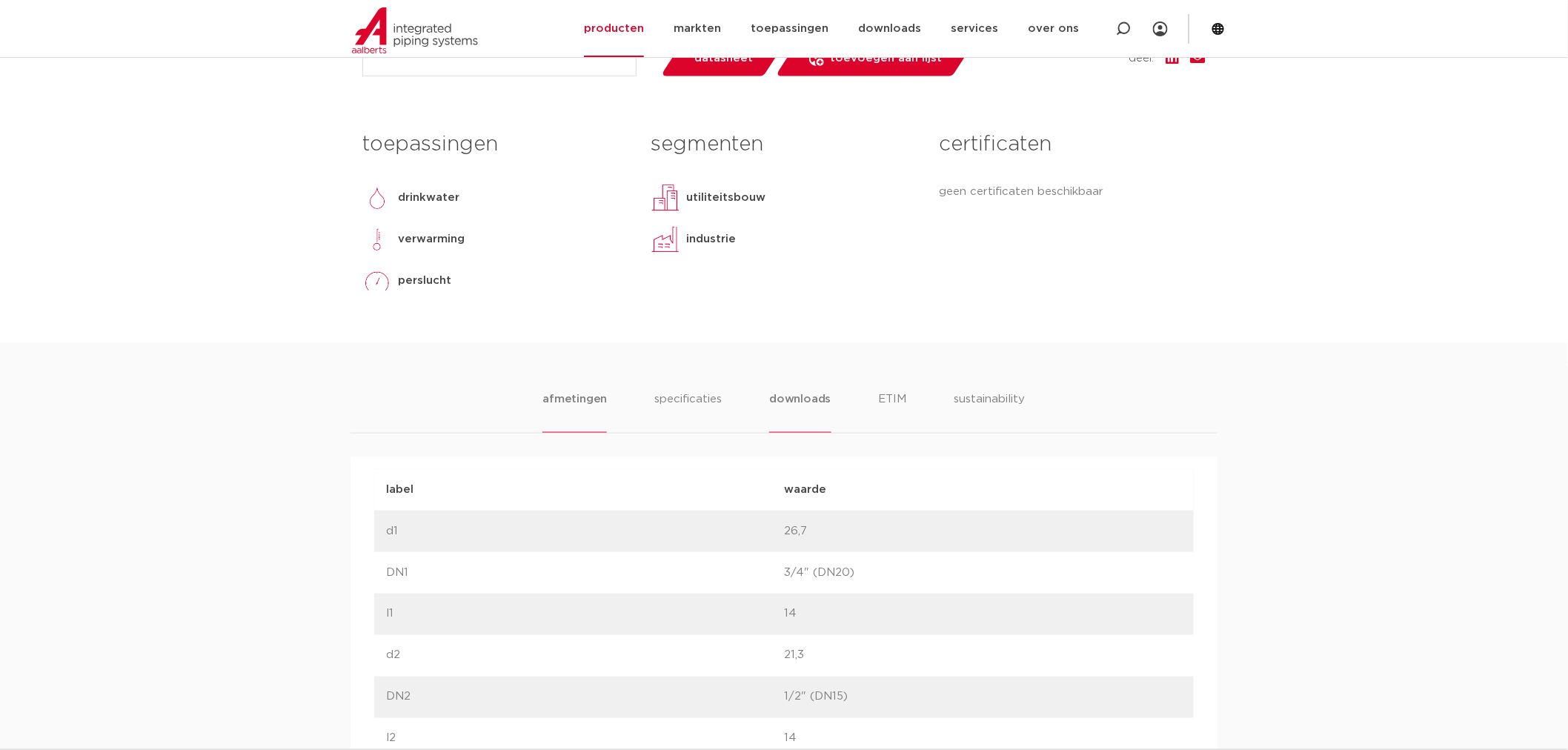
click at [796, 402] on li "downloads" at bounding box center [800, 412] width 61 height 42
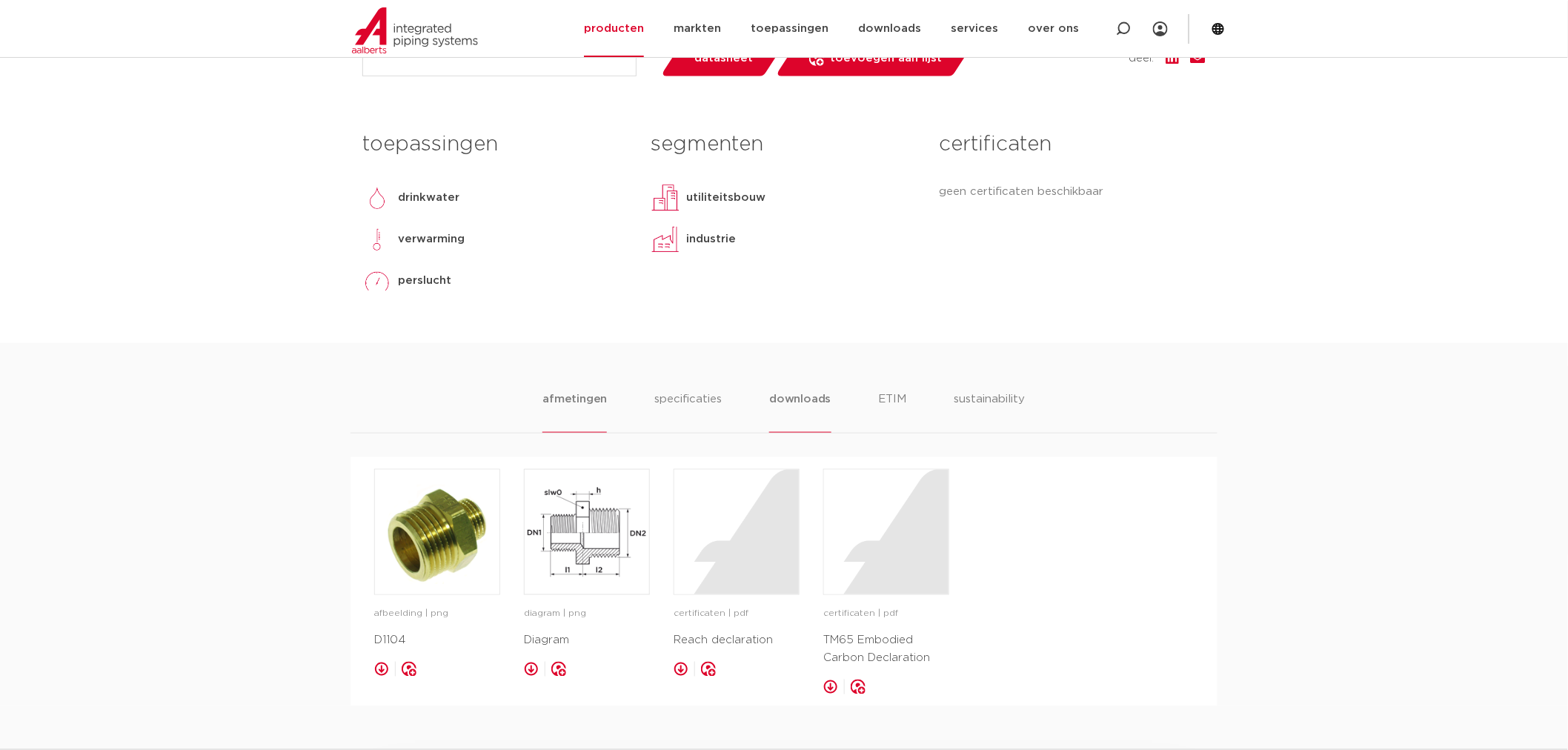
click at [591, 408] on li "afmetingen" at bounding box center [575, 412] width 64 height 42
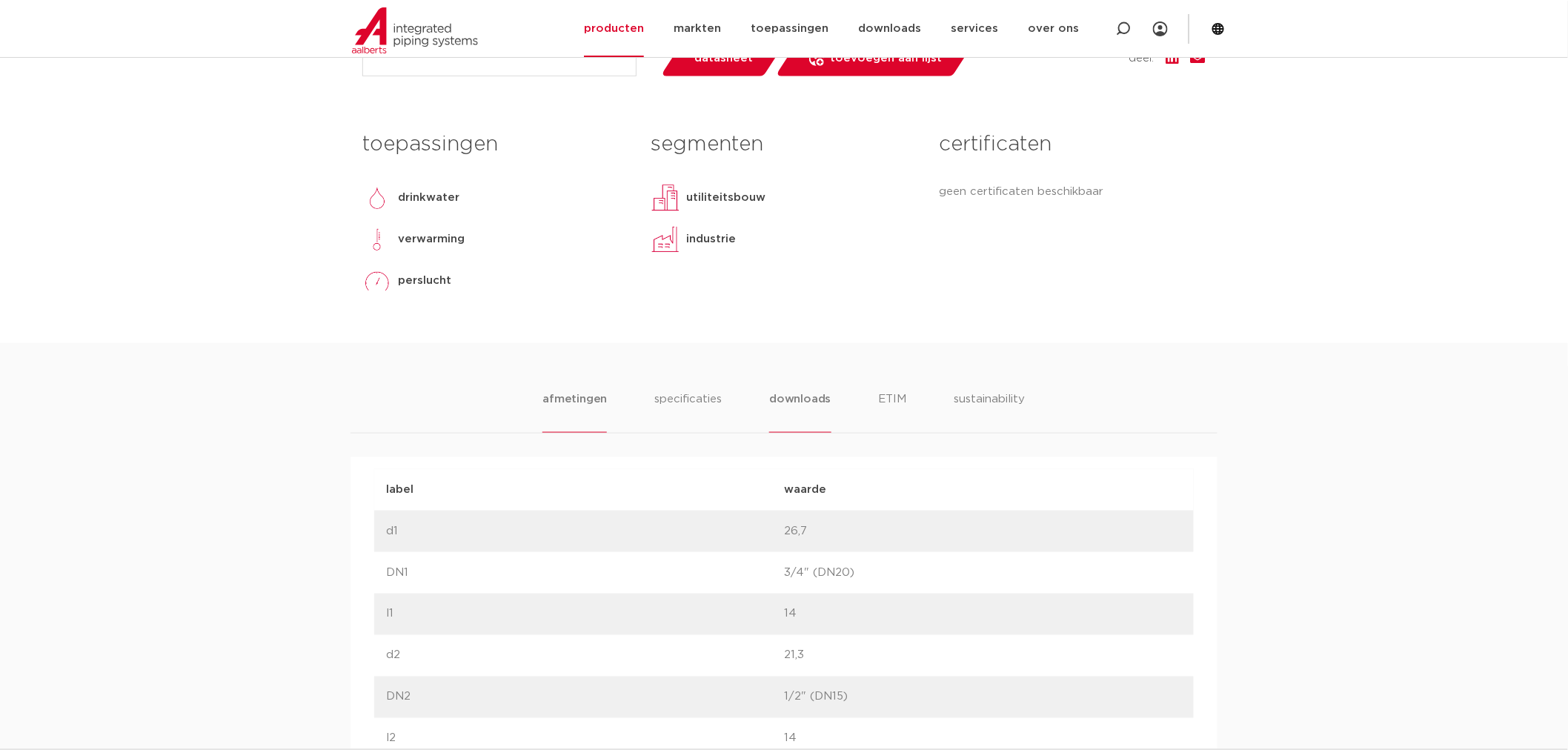
click at [802, 399] on li "downloads" at bounding box center [800, 412] width 61 height 42
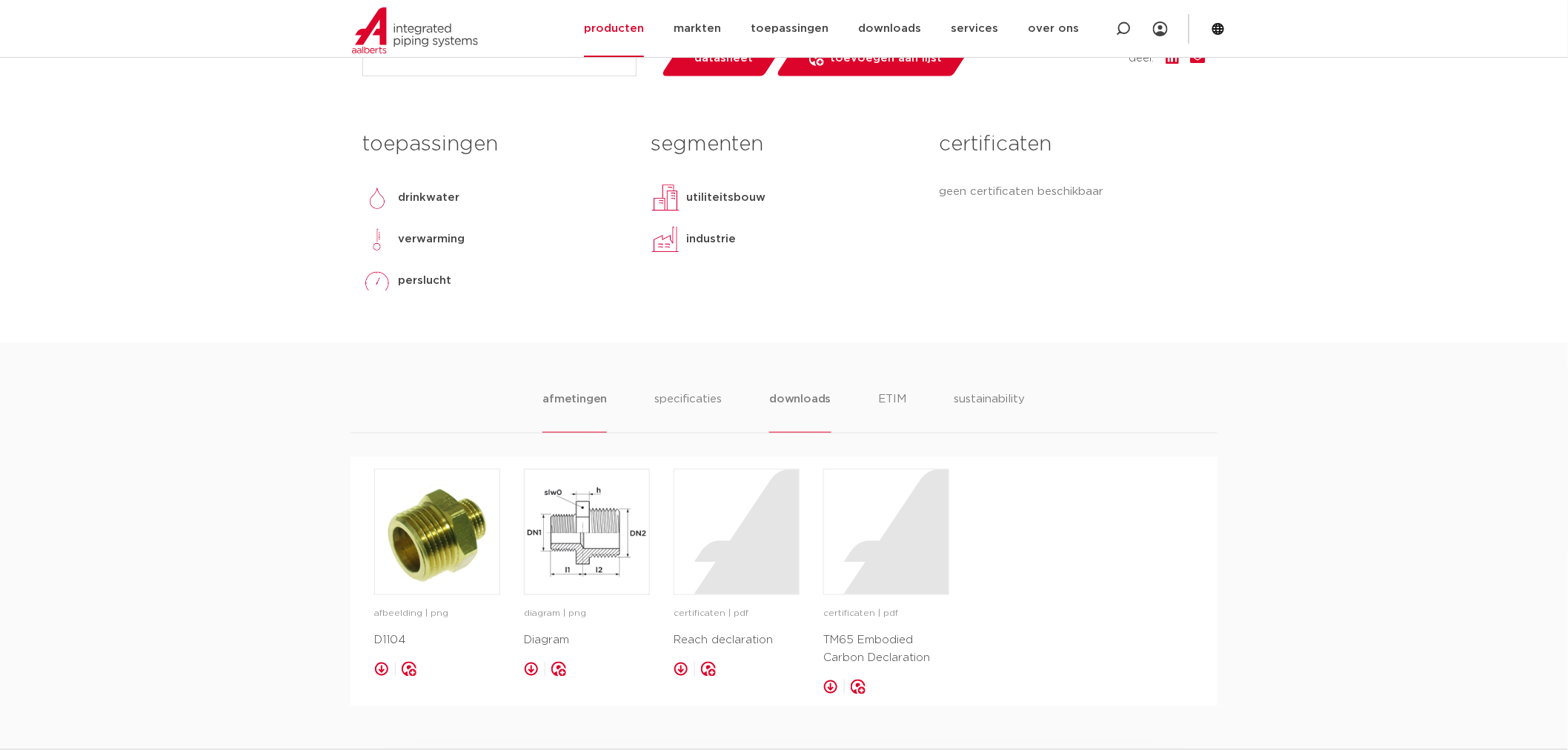
click at [595, 401] on li "afmetingen" at bounding box center [575, 412] width 64 height 42
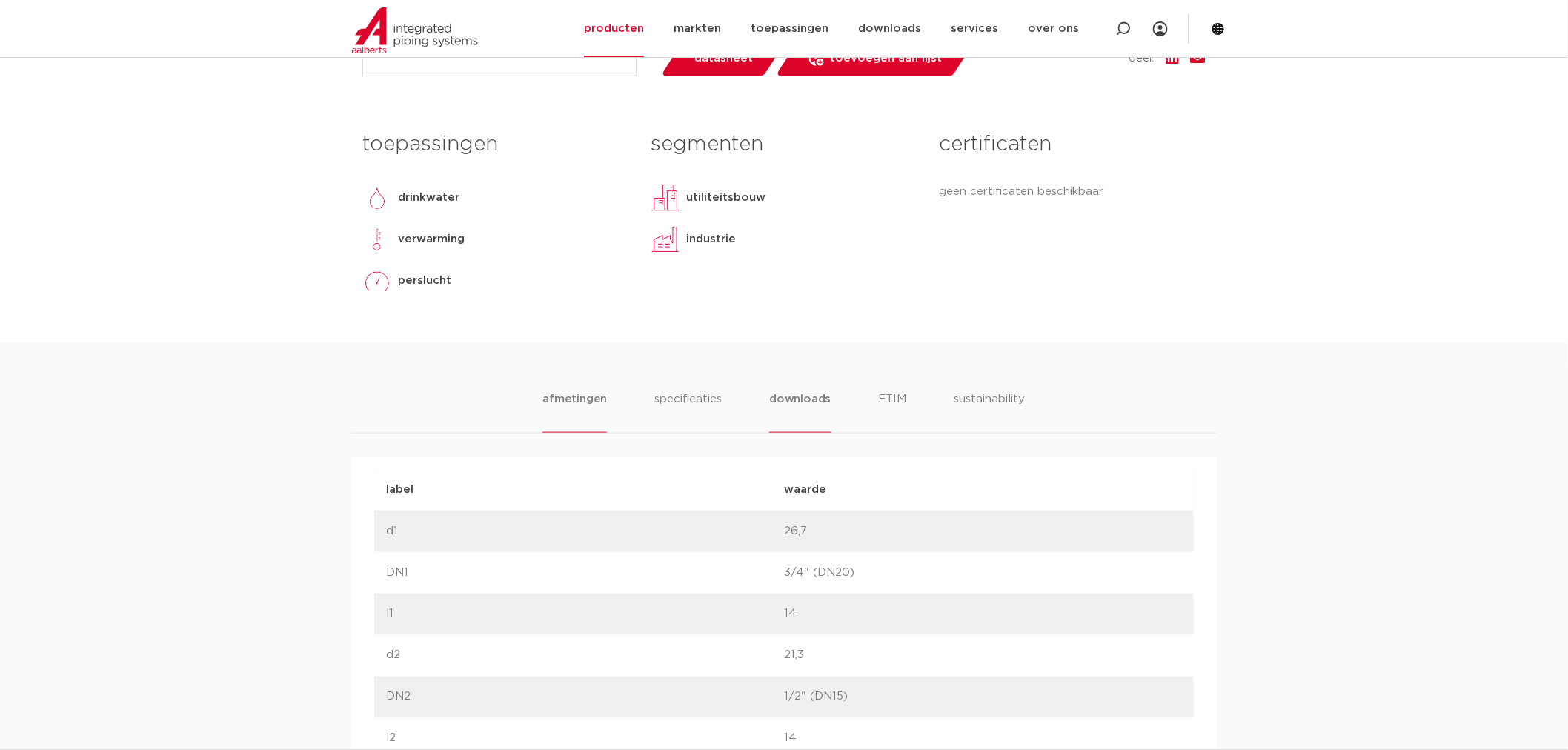
click at [803, 395] on li "downloads" at bounding box center [800, 412] width 61 height 42
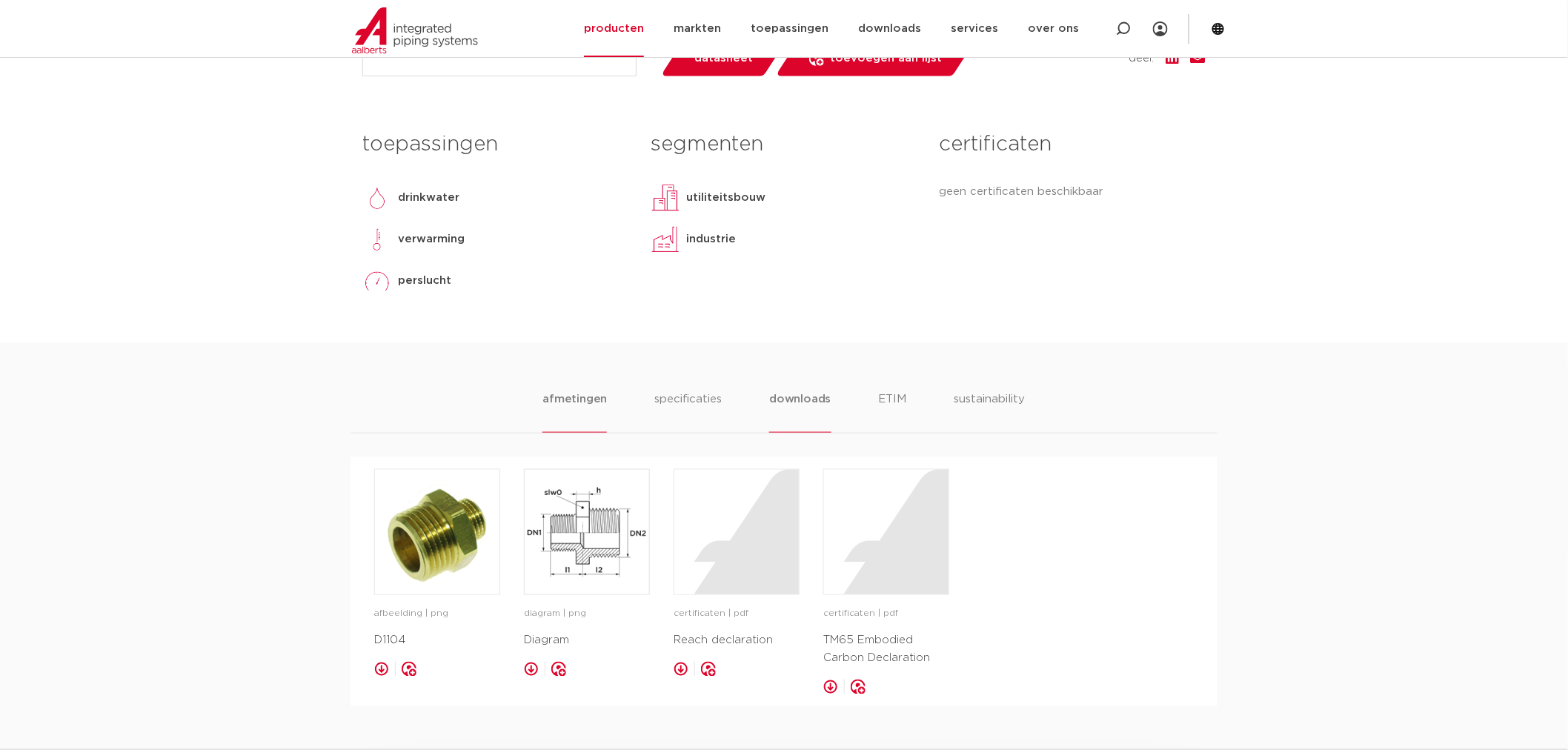
click at [571, 398] on li "afmetingen" at bounding box center [575, 412] width 64 height 42
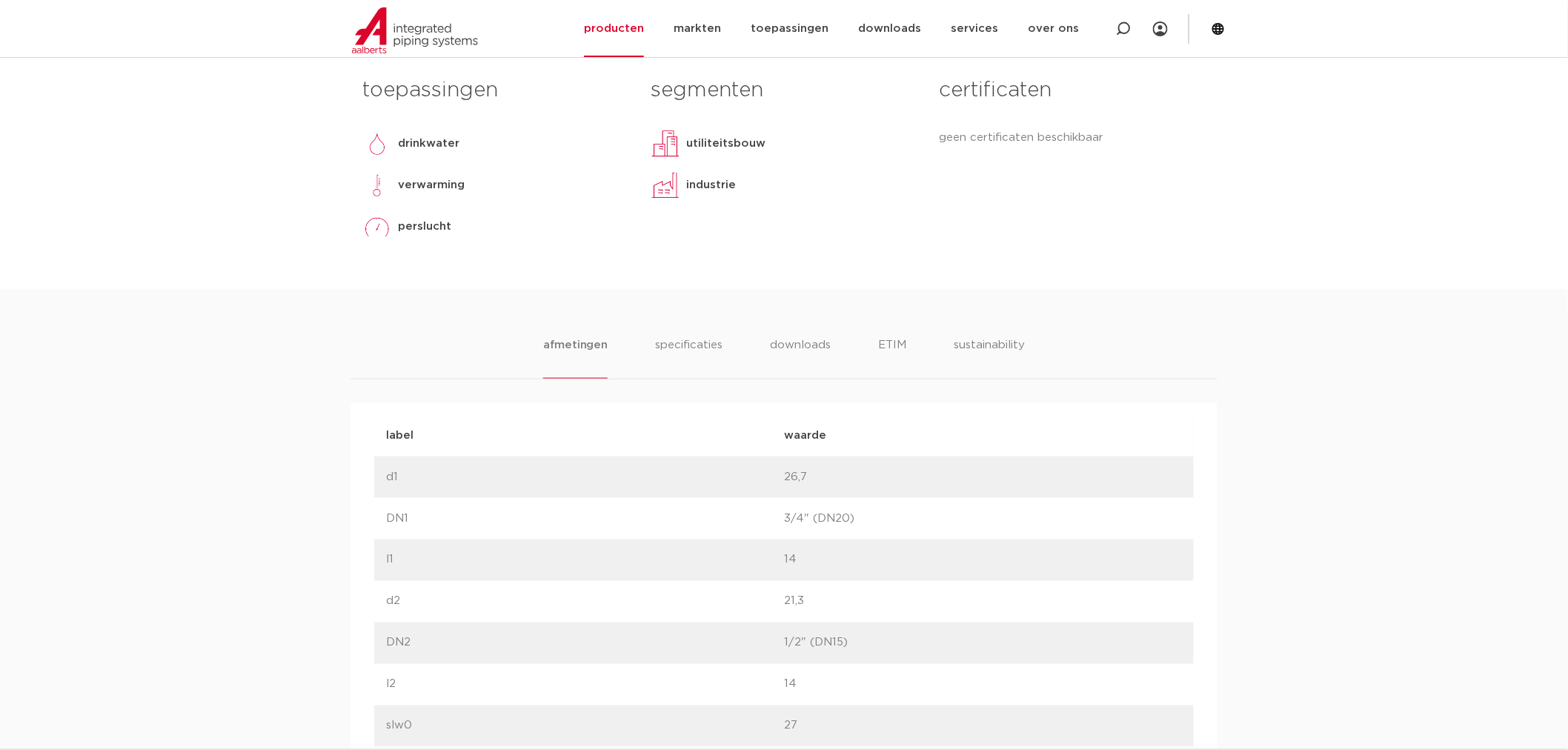
scroll to position [659, 0]
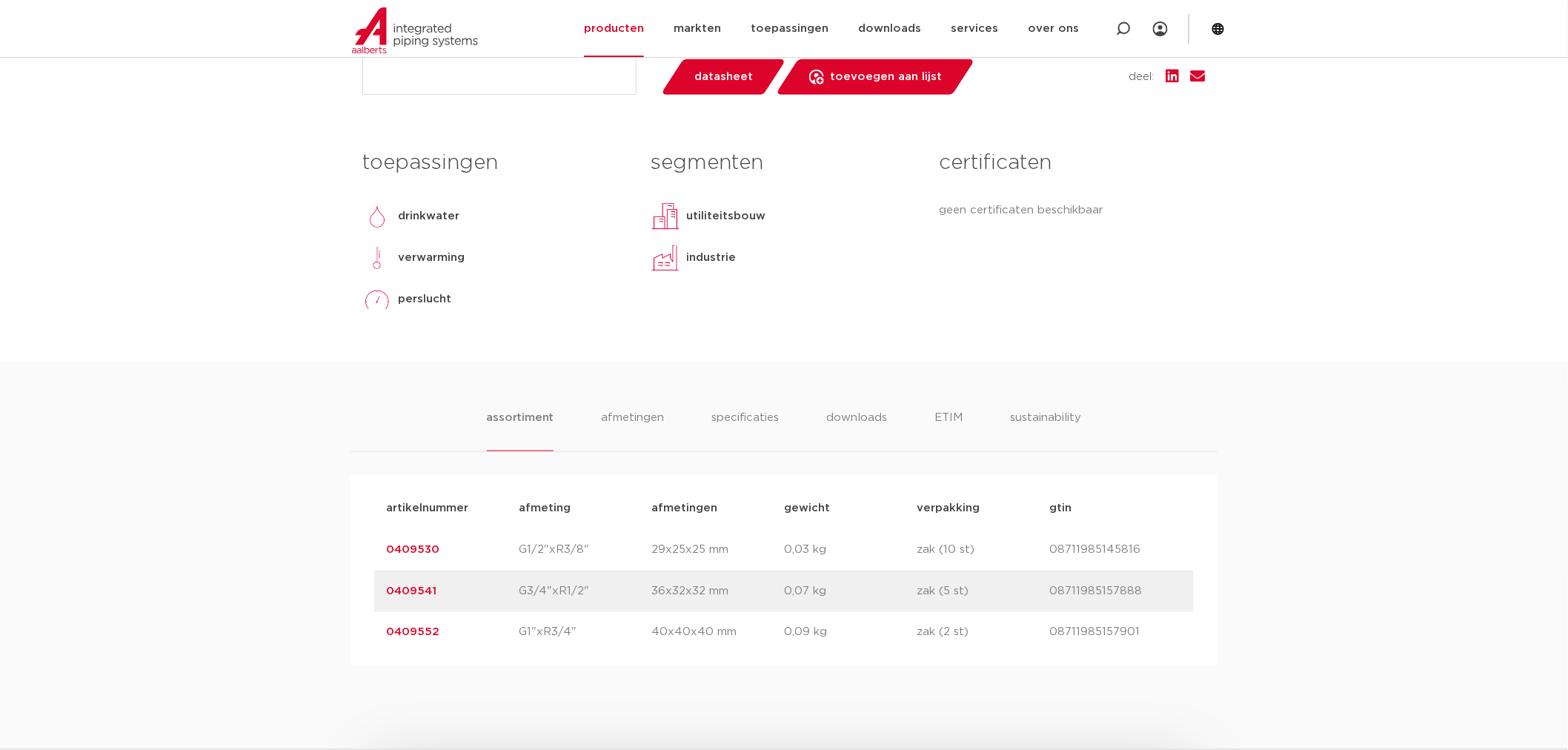
scroll to position [742, 0]
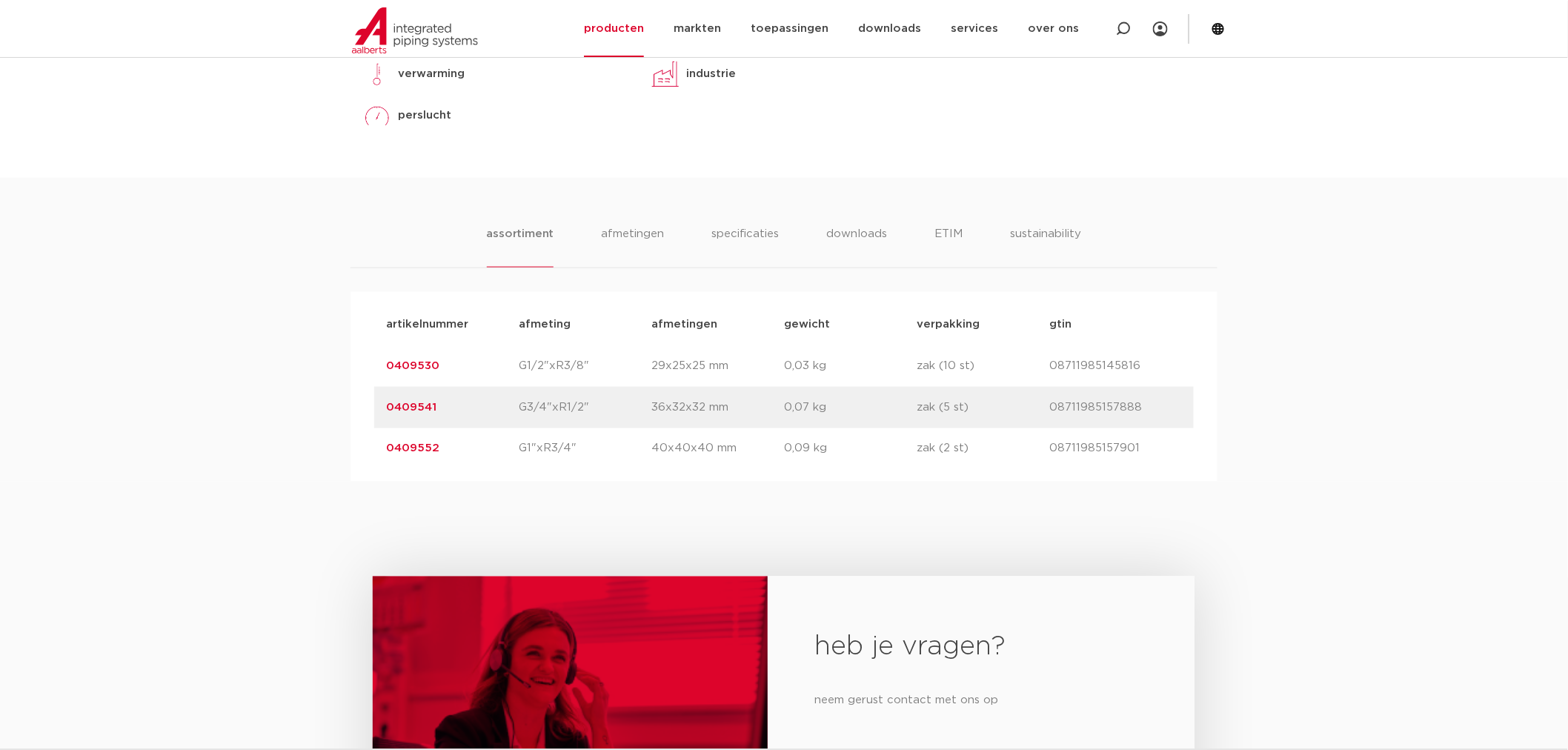
click at [420, 402] on link "0409541" at bounding box center [411, 407] width 50 height 11
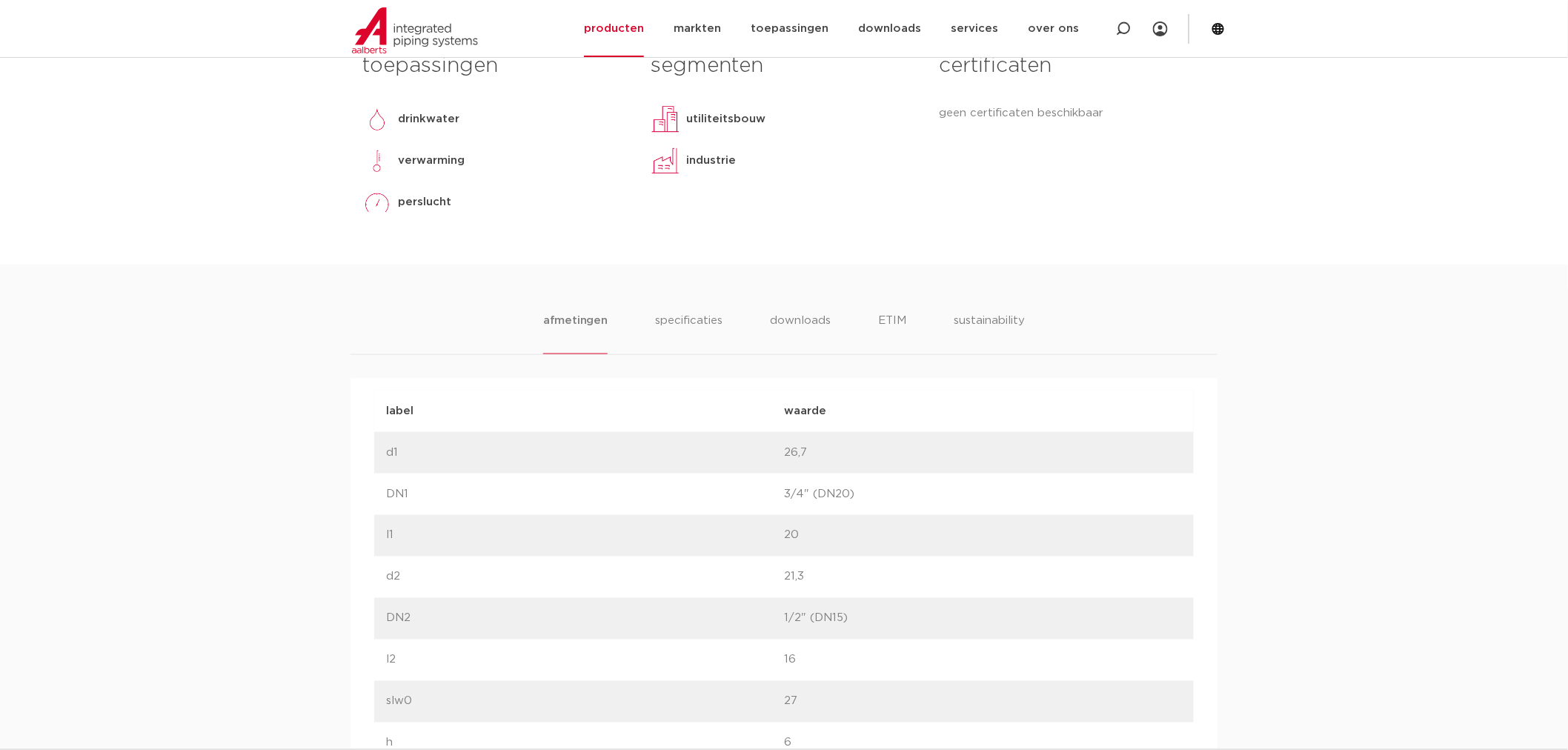
scroll to position [742, 0]
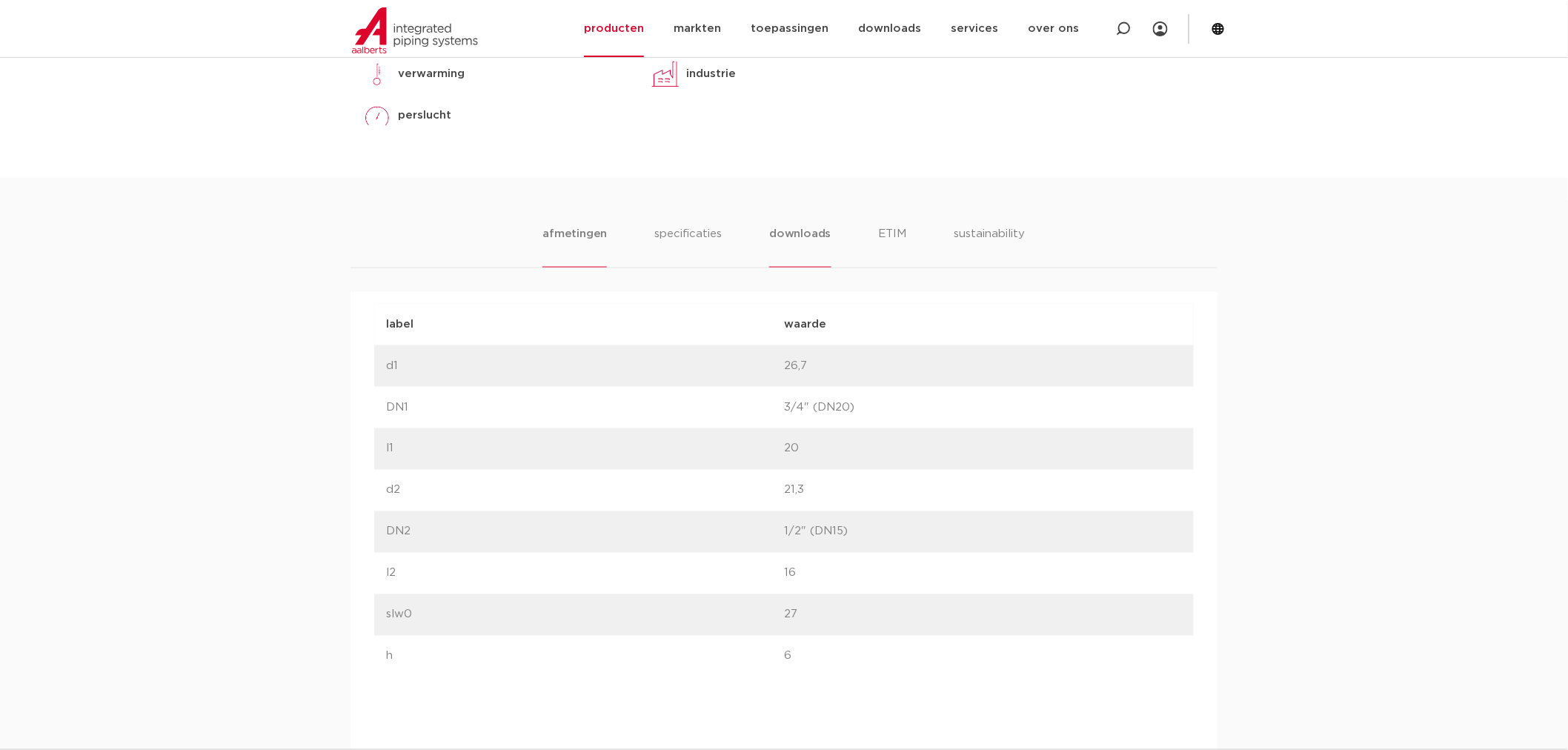
click at [805, 232] on li "downloads" at bounding box center [800, 246] width 61 height 42
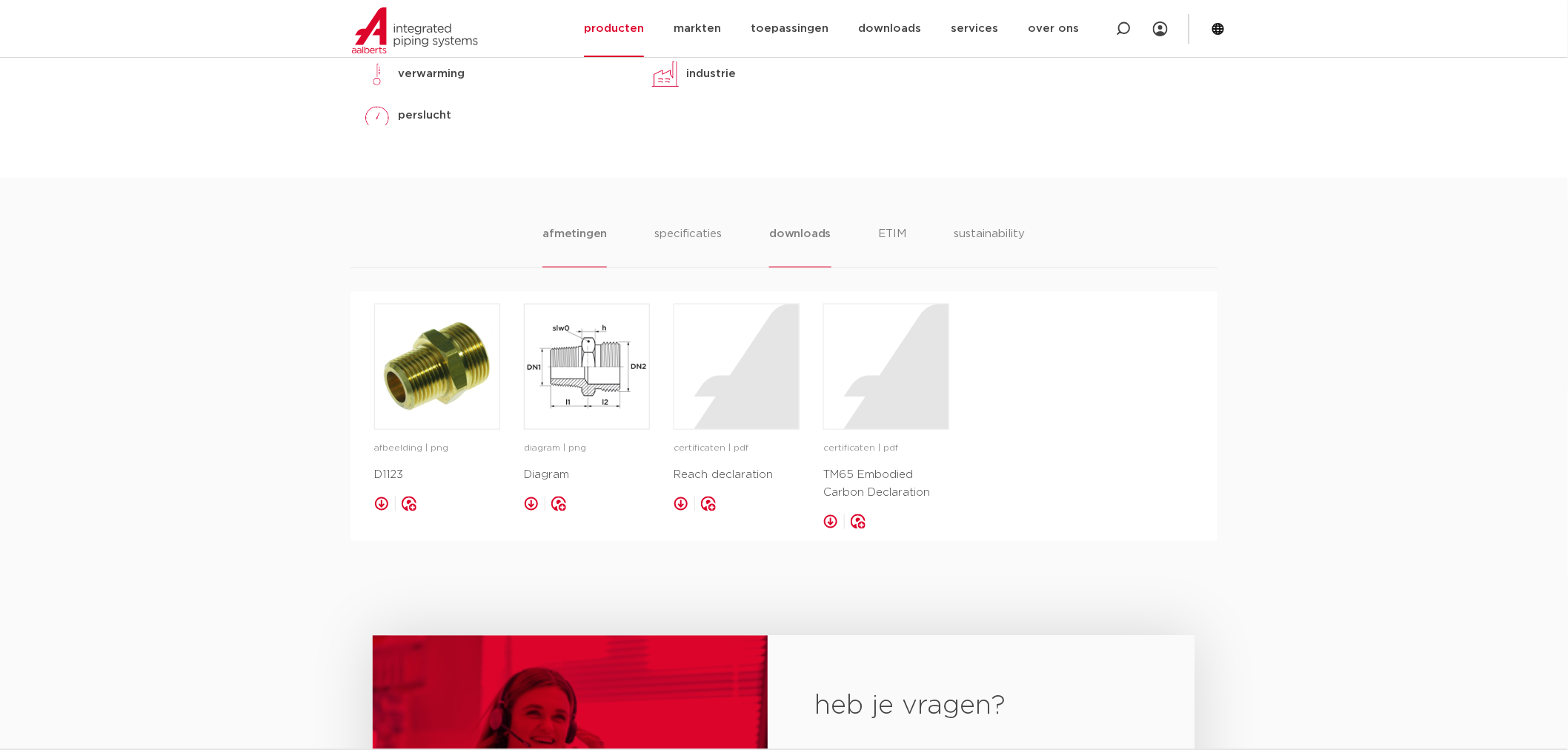
click at [576, 247] on li "afmetingen" at bounding box center [575, 246] width 64 height 42
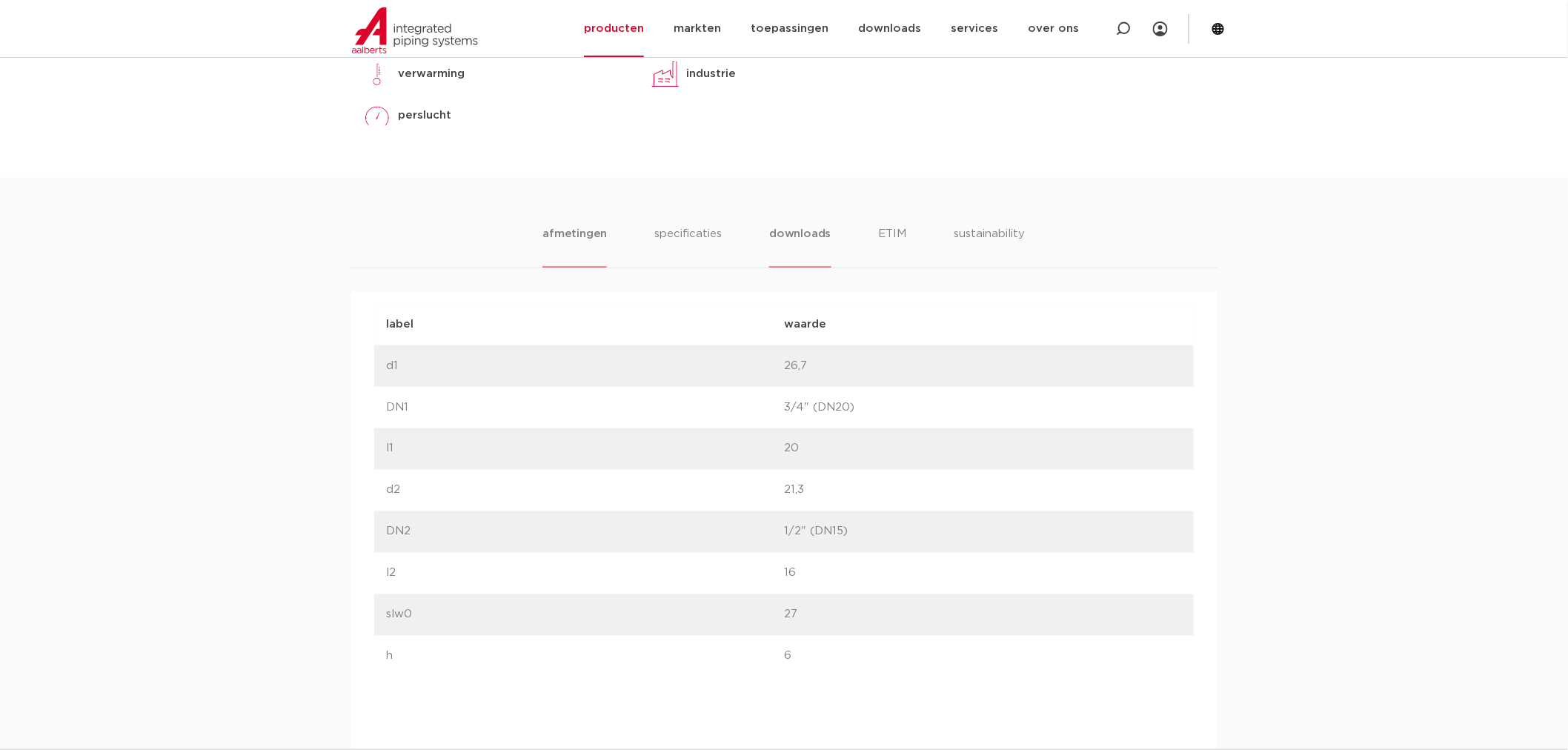
click at [802, 236] on li "downloads" at bounding box center [800, 246] width 61 height 42
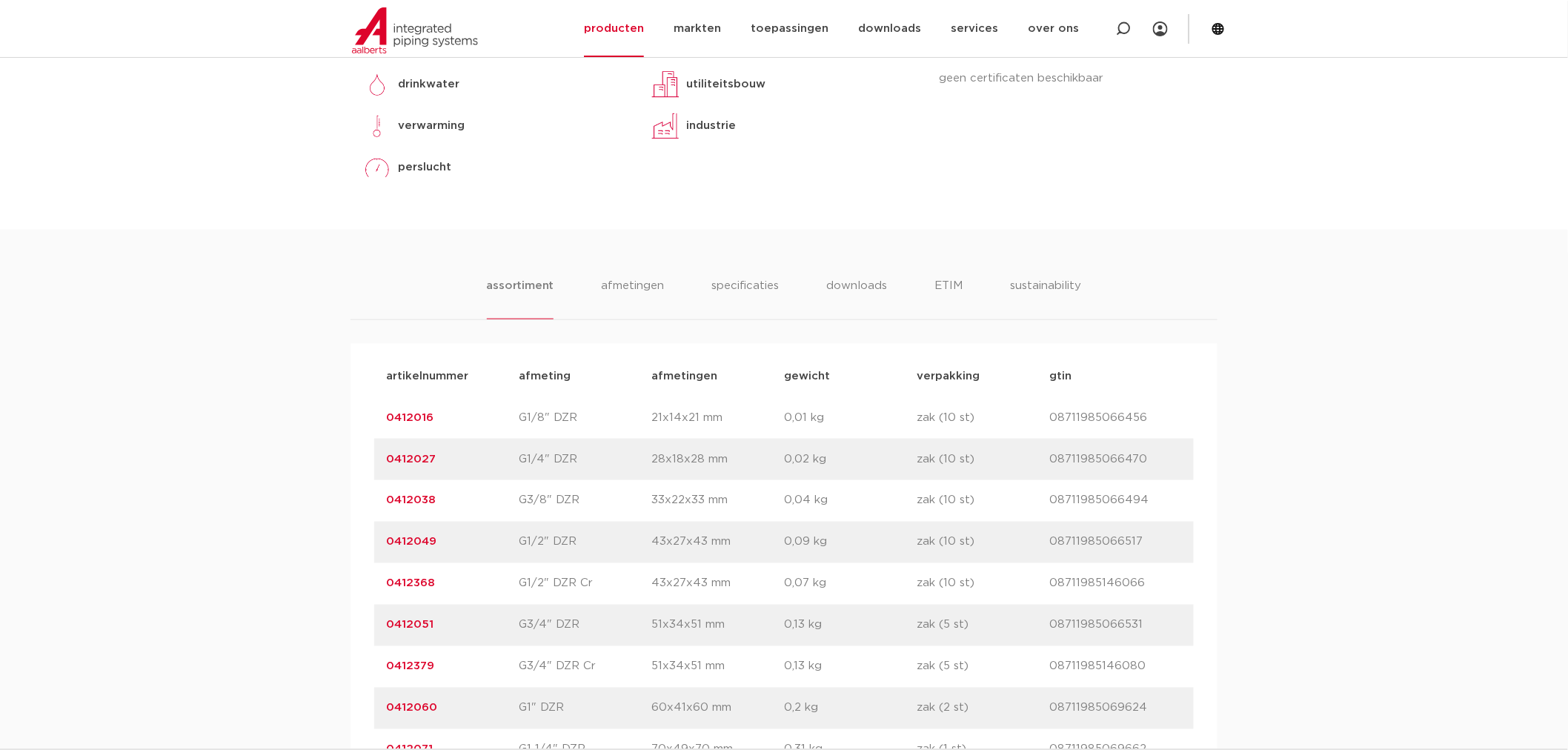
scroll to position [823, 0]
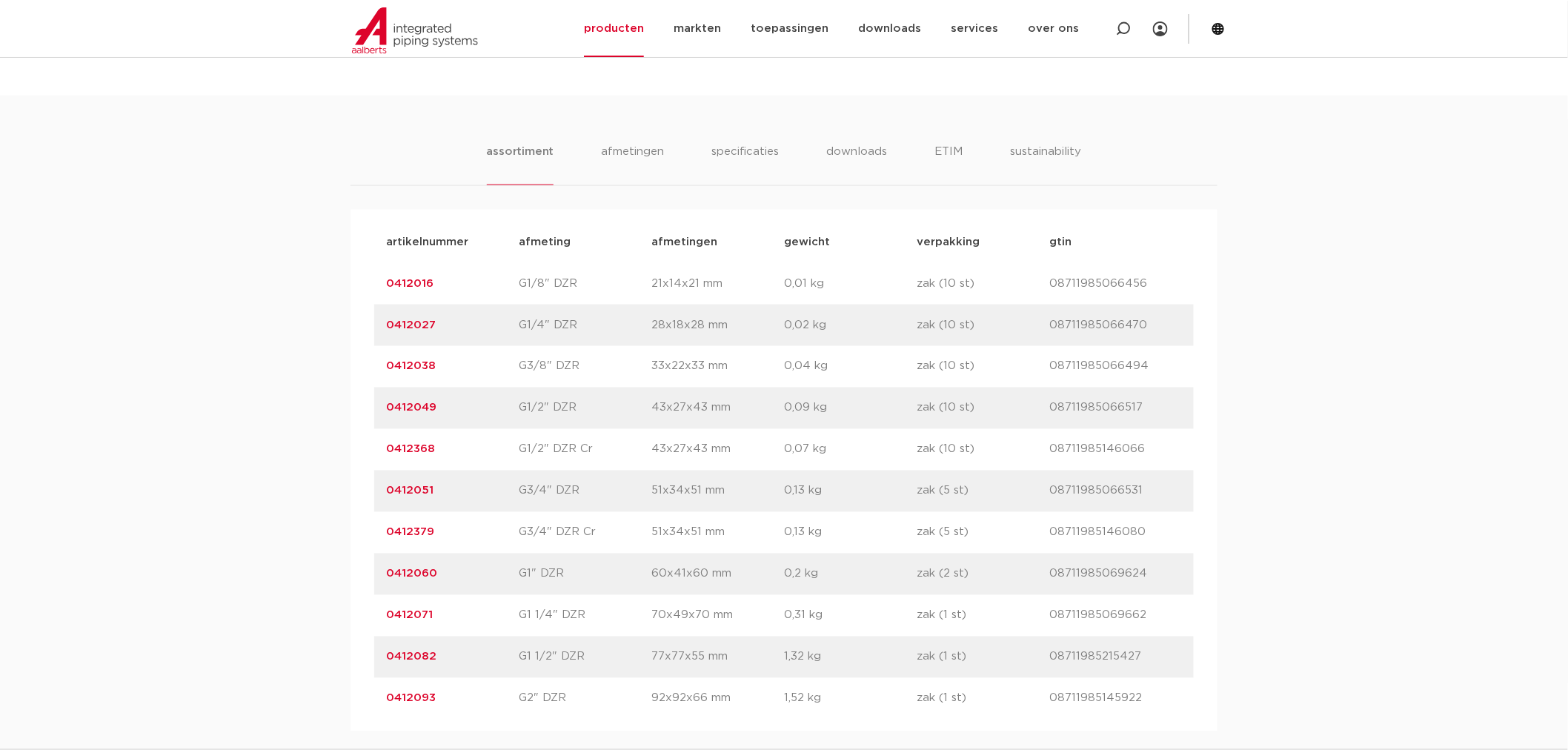
click at [417, 405] on link "0412049" at bounding box center [411, 408] width 50 height 11
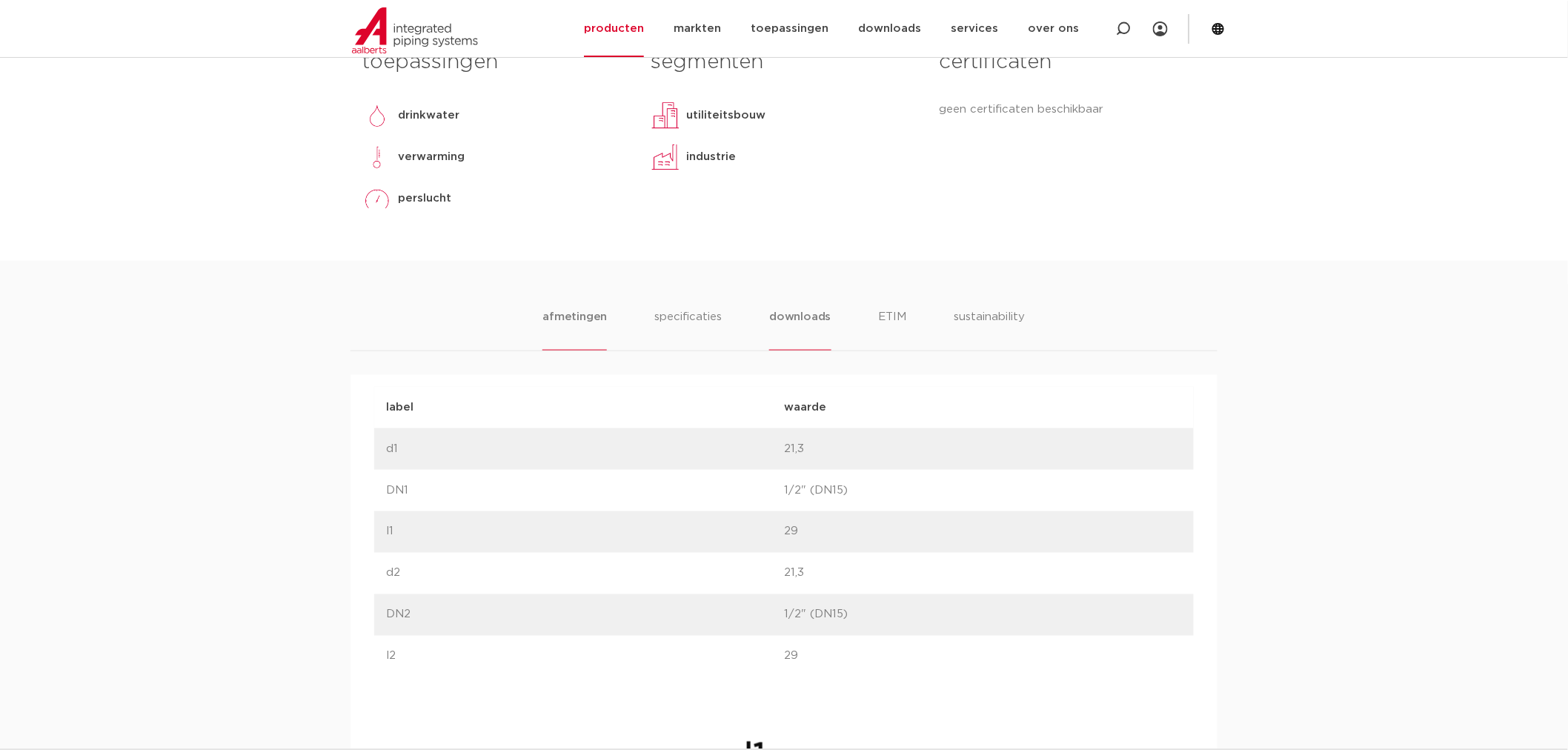
click at [795, 315] on li "downloads" at bounding box center [800, 329] width 61 height 42
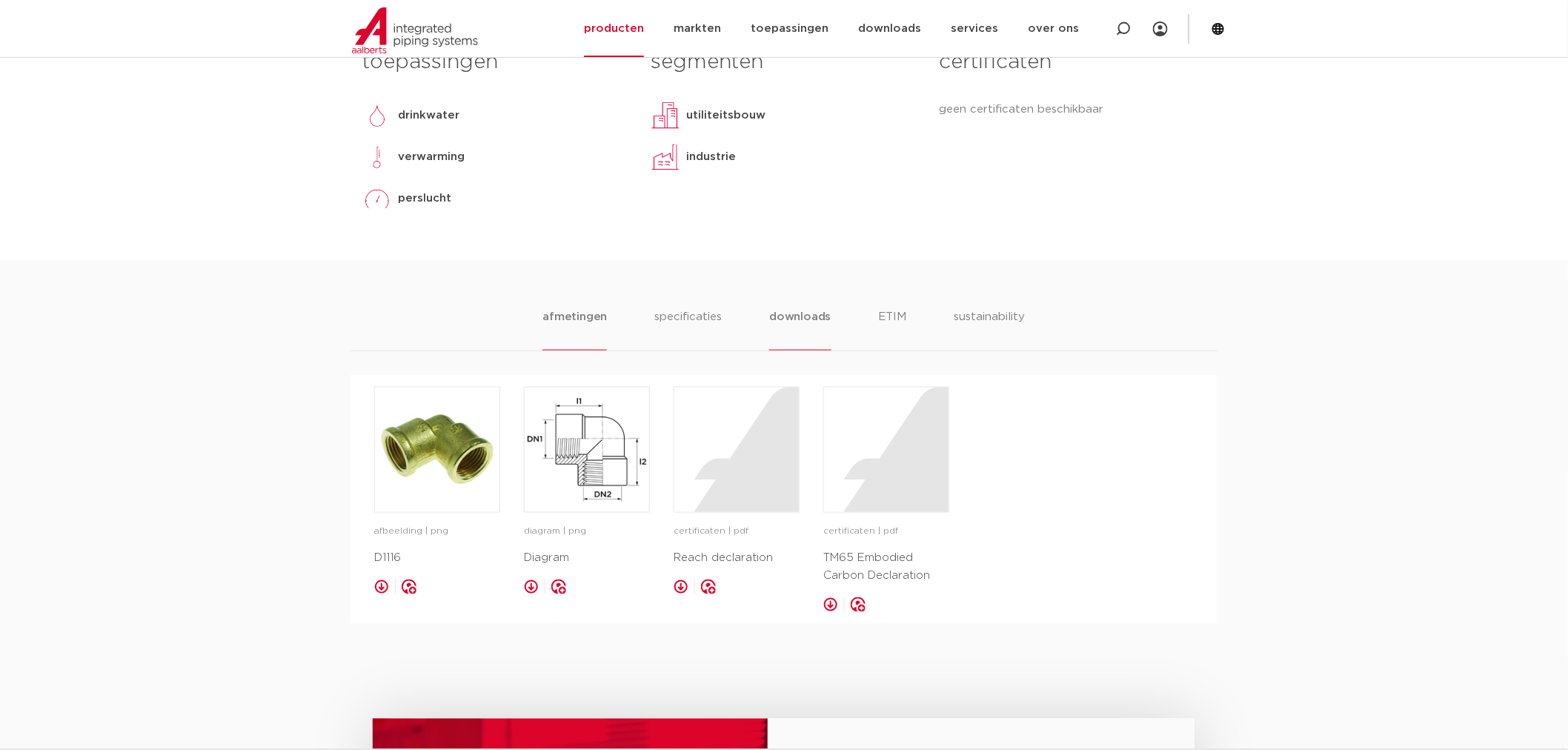
click at [566, 315] on li "afmetingen" at bounding box center [575, 329] width 64 height 42
